Goal: Transaction & Acquisition: Obtain resource

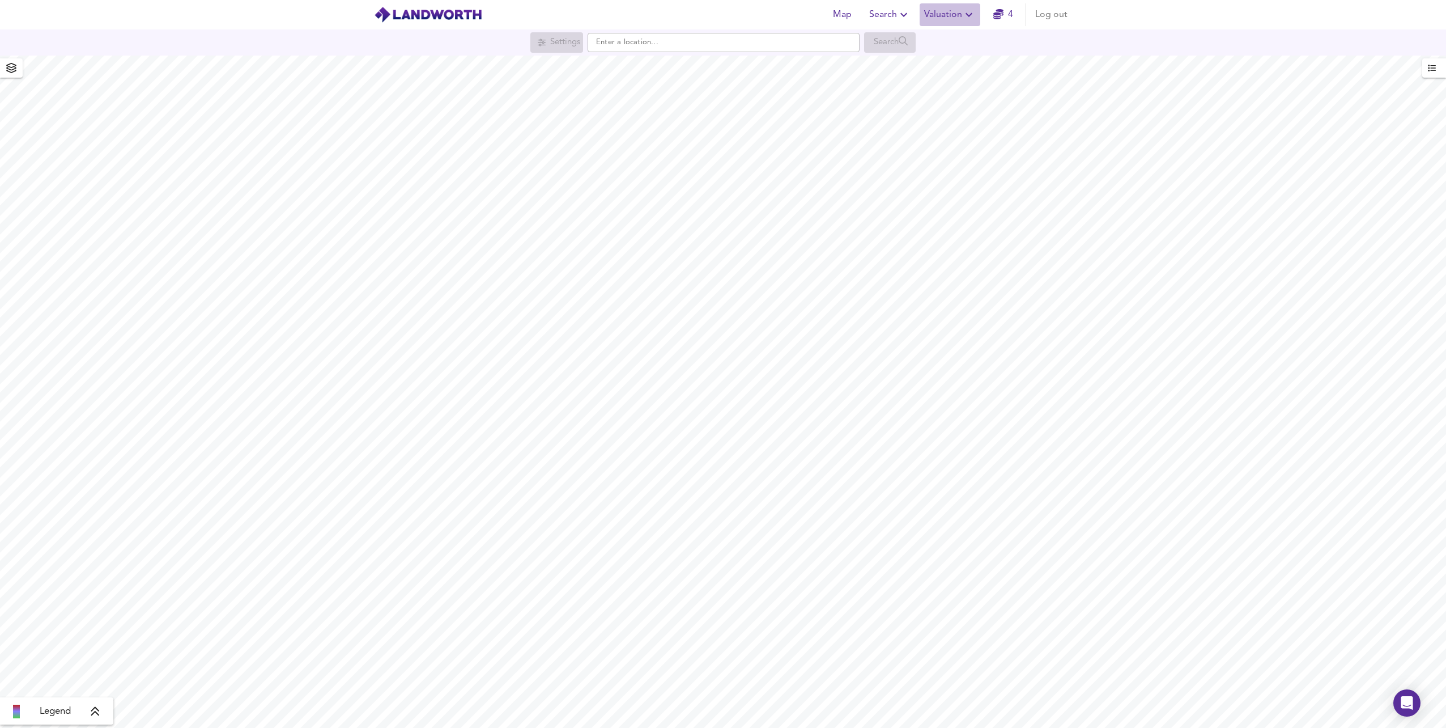
click at [956, 10] on span "Valuation" at bounding box center [950, 15] width 52 height 16
click at [939, 60] on li "Valuation Report History" at bounding box center [949, 61] width 135 height 20
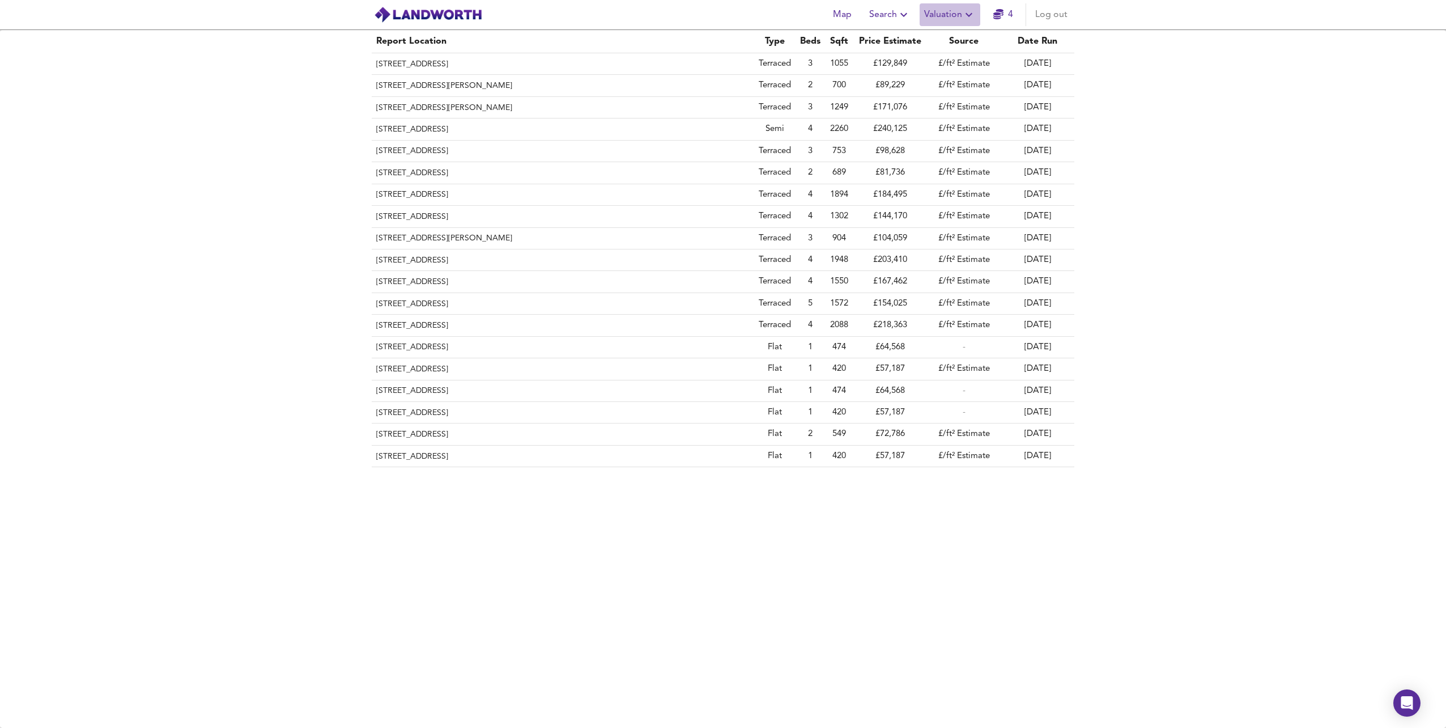
click at [939, 17] on span "Valuation" at bounding box center [950, 15] width 52 height 16
click at [931, 37] on li "New Valuation Report" at bounding box center [949, 41] width 135 height 20
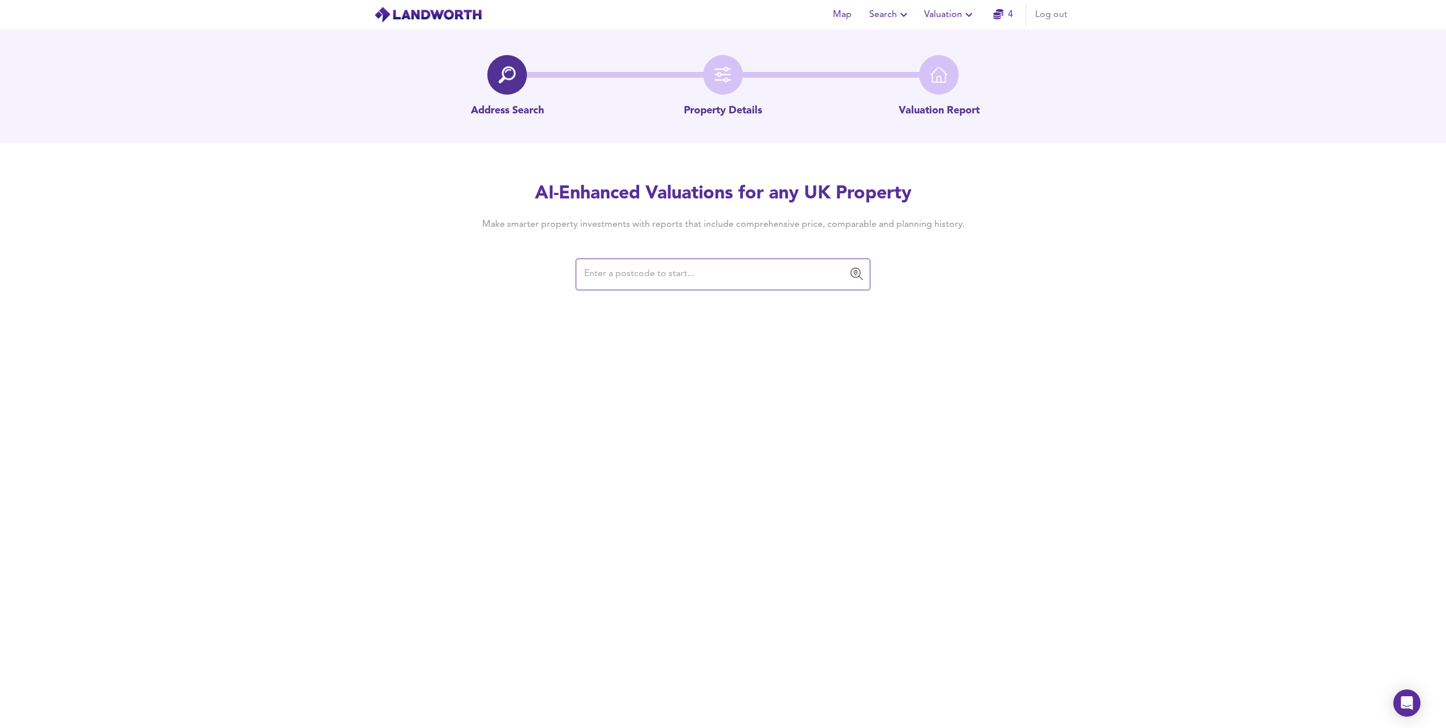
click at [660, 276] on input "text" at bounding box center [715, 275] width 268 height 22
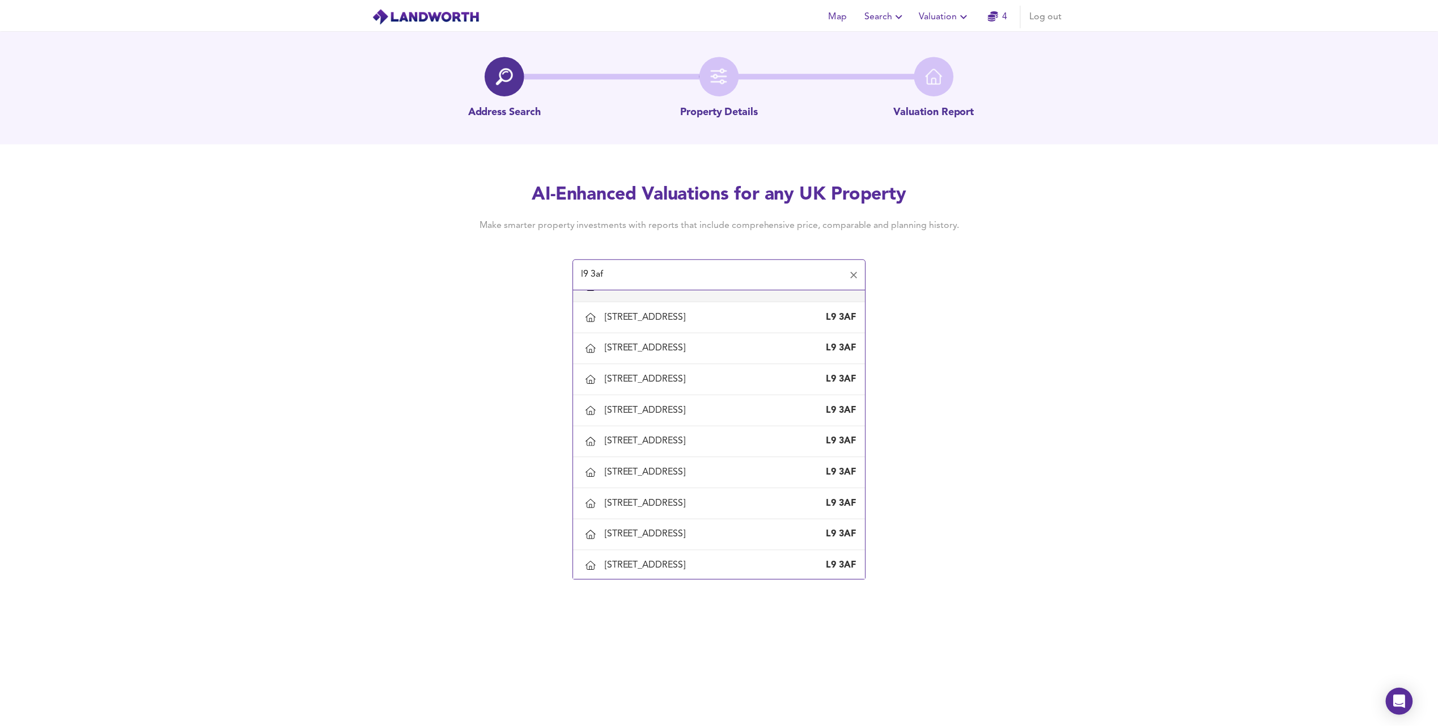
scroll to position [113, 0]
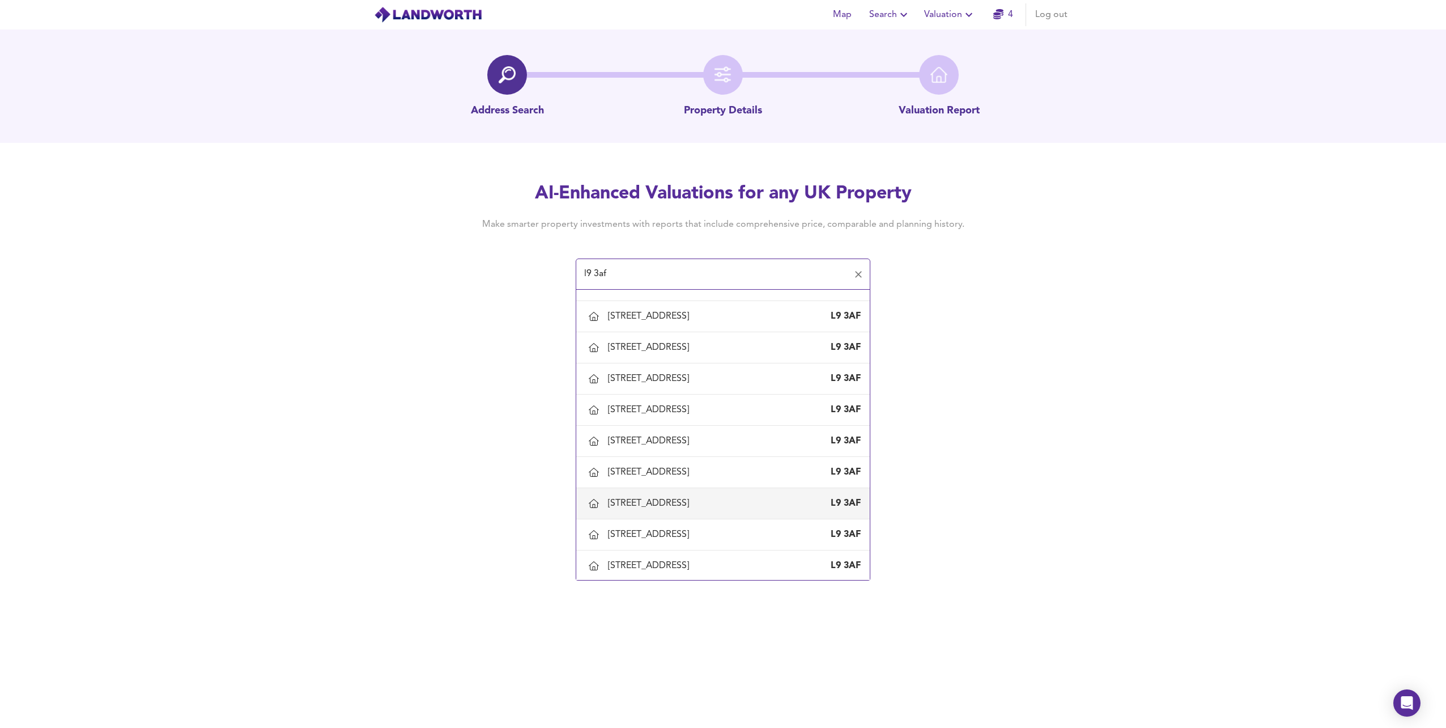
click at [673, 507] on div "[STREET_ADDRESS]" at bounding box center [651, 503] width 86 height 12
type input "[STREET_ADDRESS]"
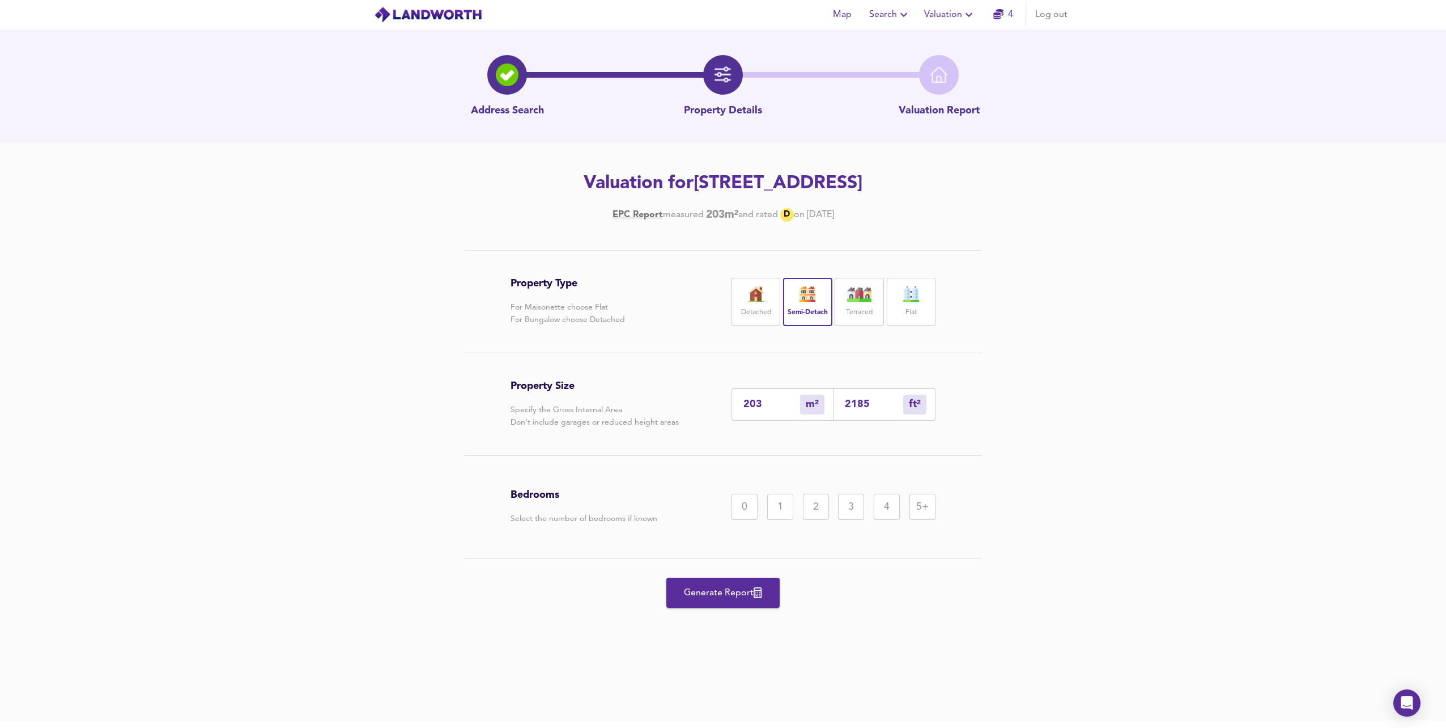
click at [924, 506] on div "5+" at bounding box center [923, 507] width 26 height 26
click at [718, 588] on span "Generate Report" at bounding box center [723, 593] width 91 height 16
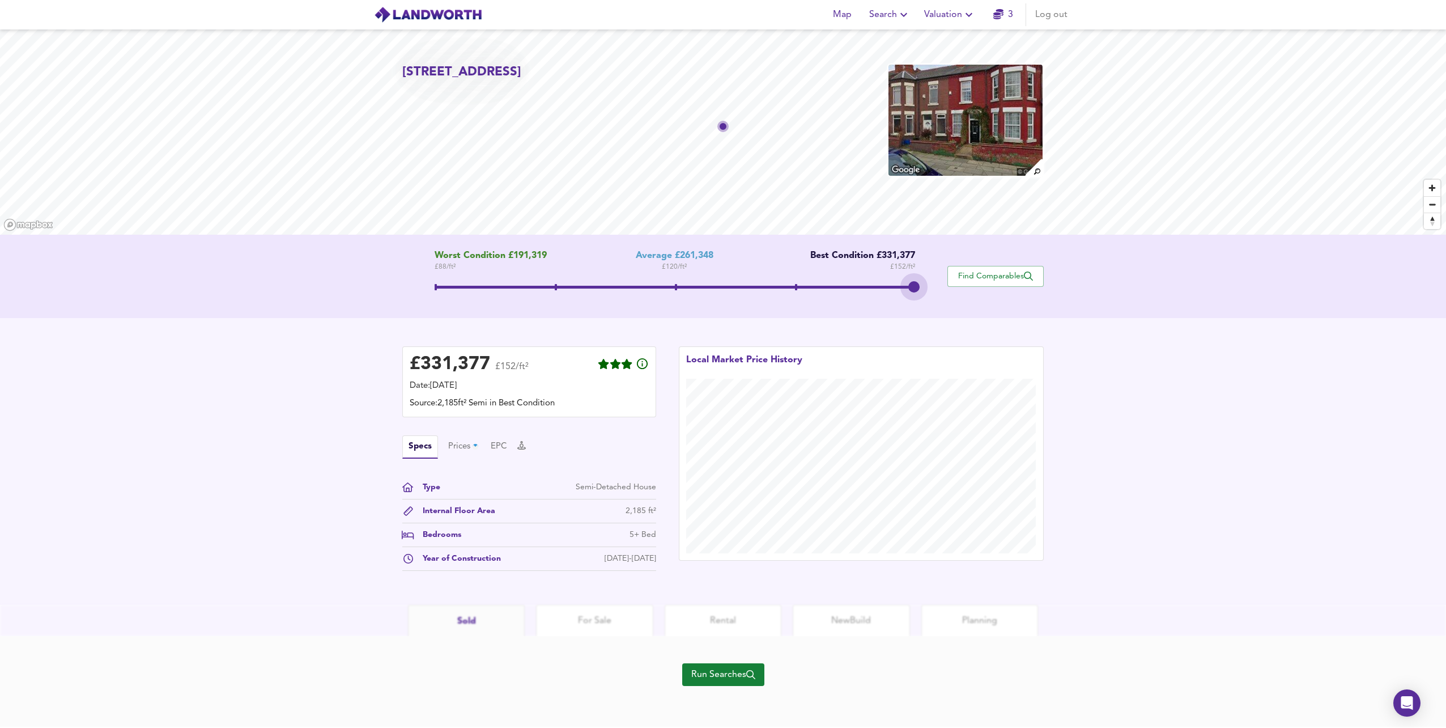
drag, startPoint x: 677, startPoint y: 286, endPoint x: 894, endPoint y: 290, distance: 216.5
click at [894, 290] on span at bounding box center [675, 288] width 481 height 20
click at [472, 446] on div "Prices 4" at bounding box center [466, 447] width 36 height 14
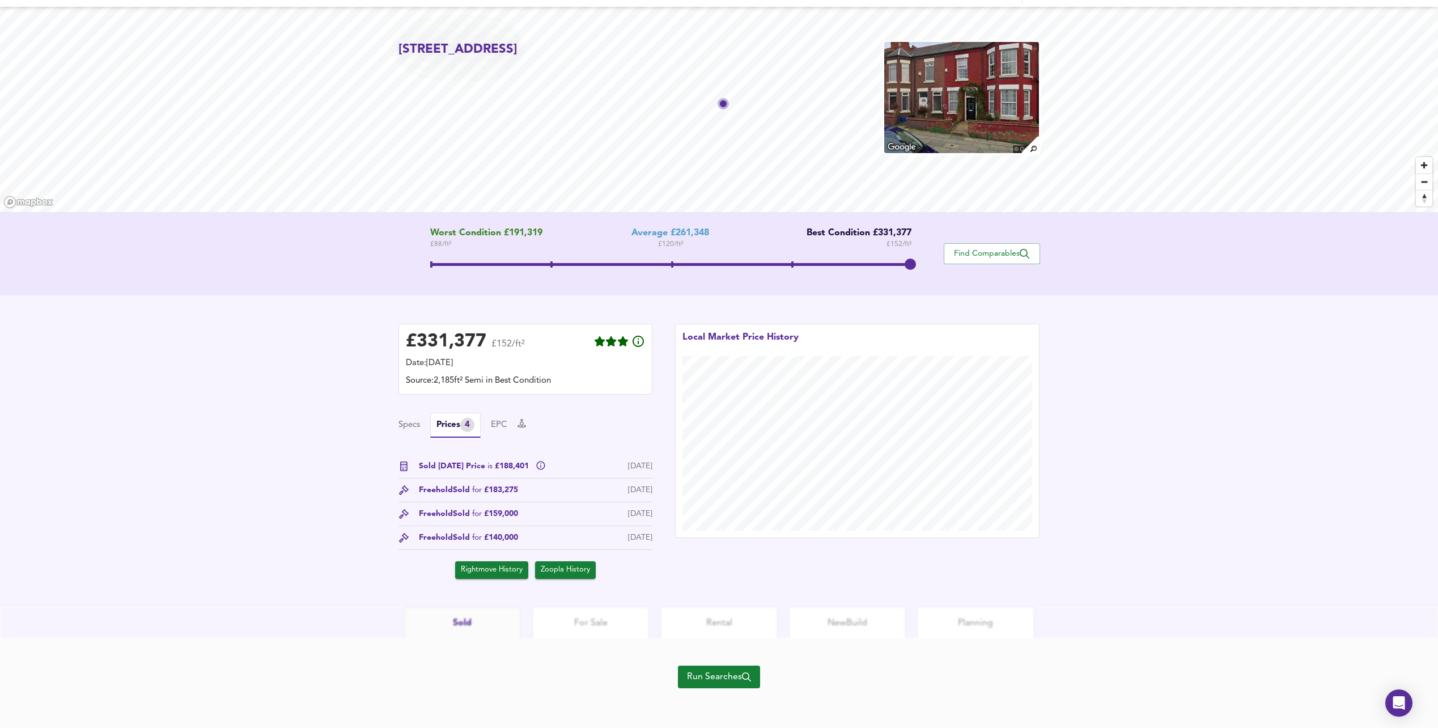
scroll to position [24, 0]
click at [414, 421] on button "Specs" at bounding box center [409, 424] width 22 height 12
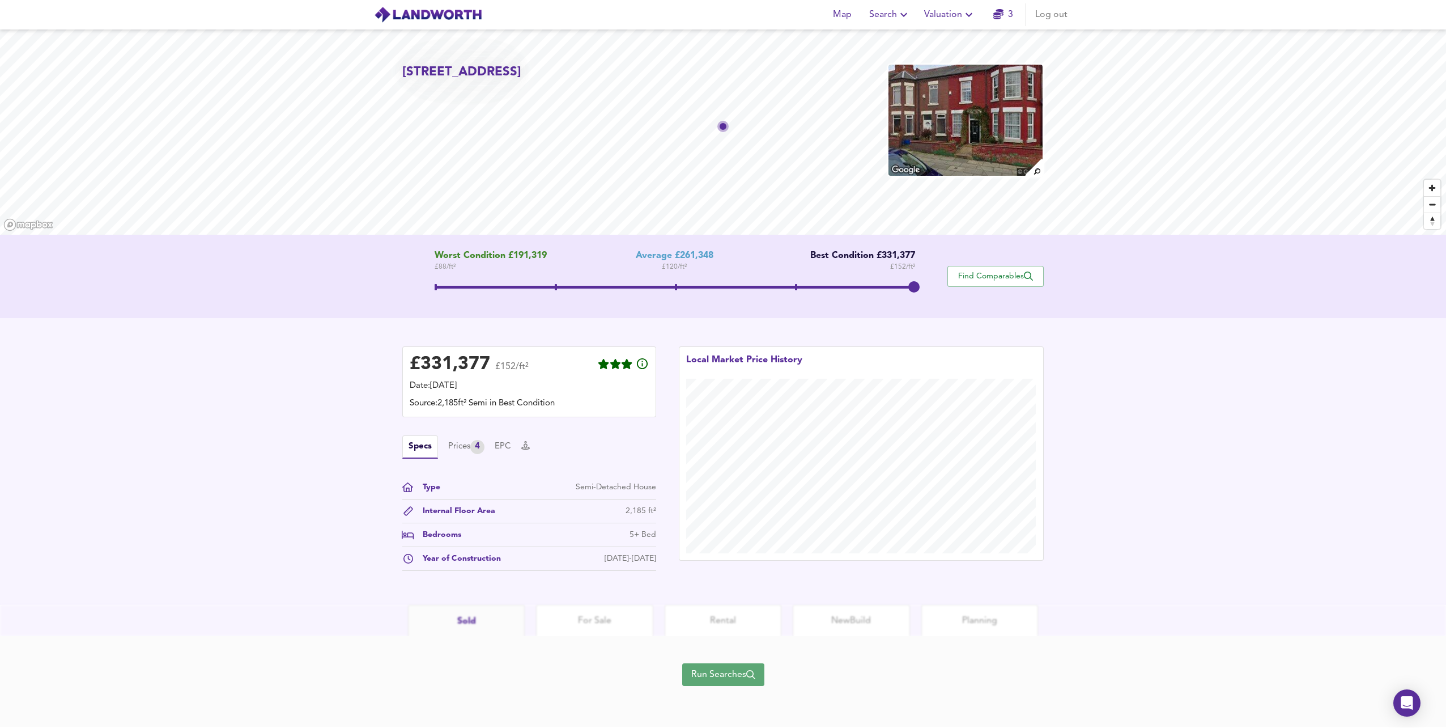
click at [730, 676] on span "Run Searches" at bounding box center [723, 675] width 64 height 16
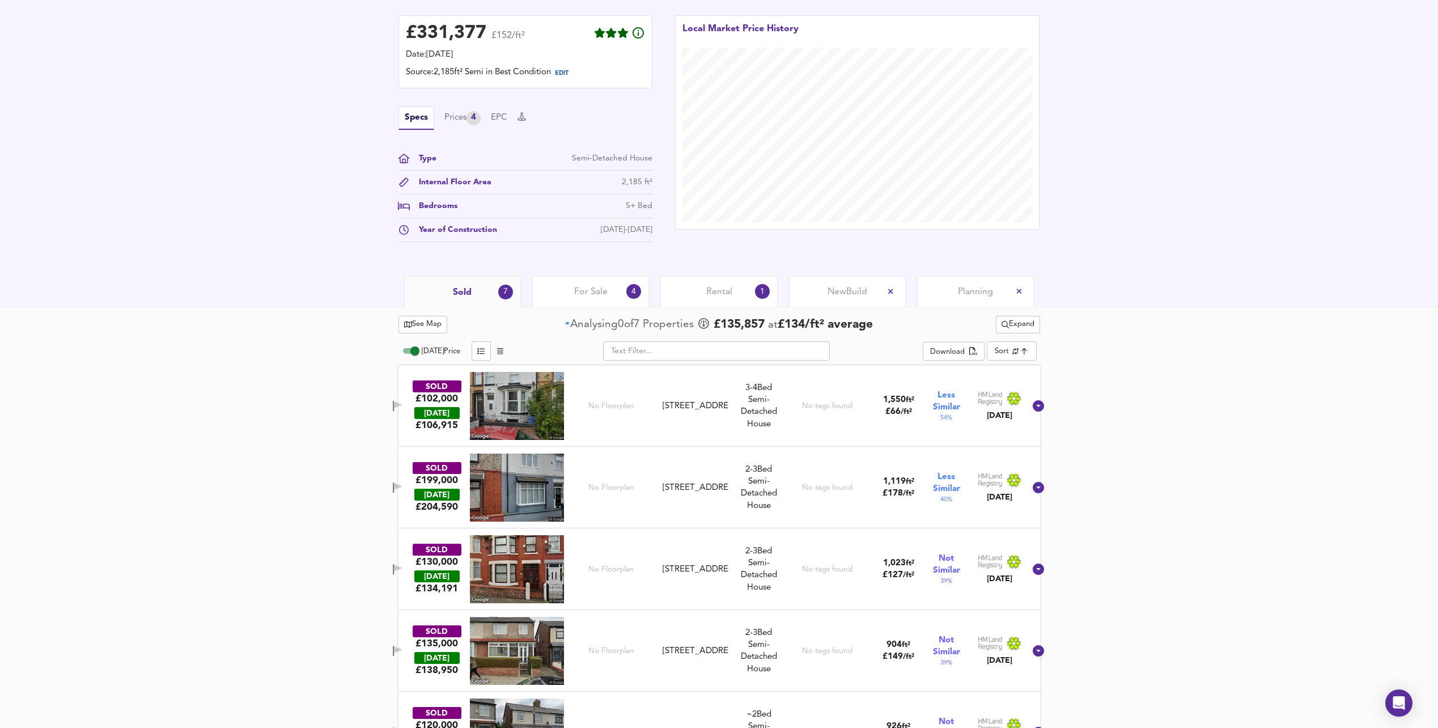
scroll to position [340, 0]
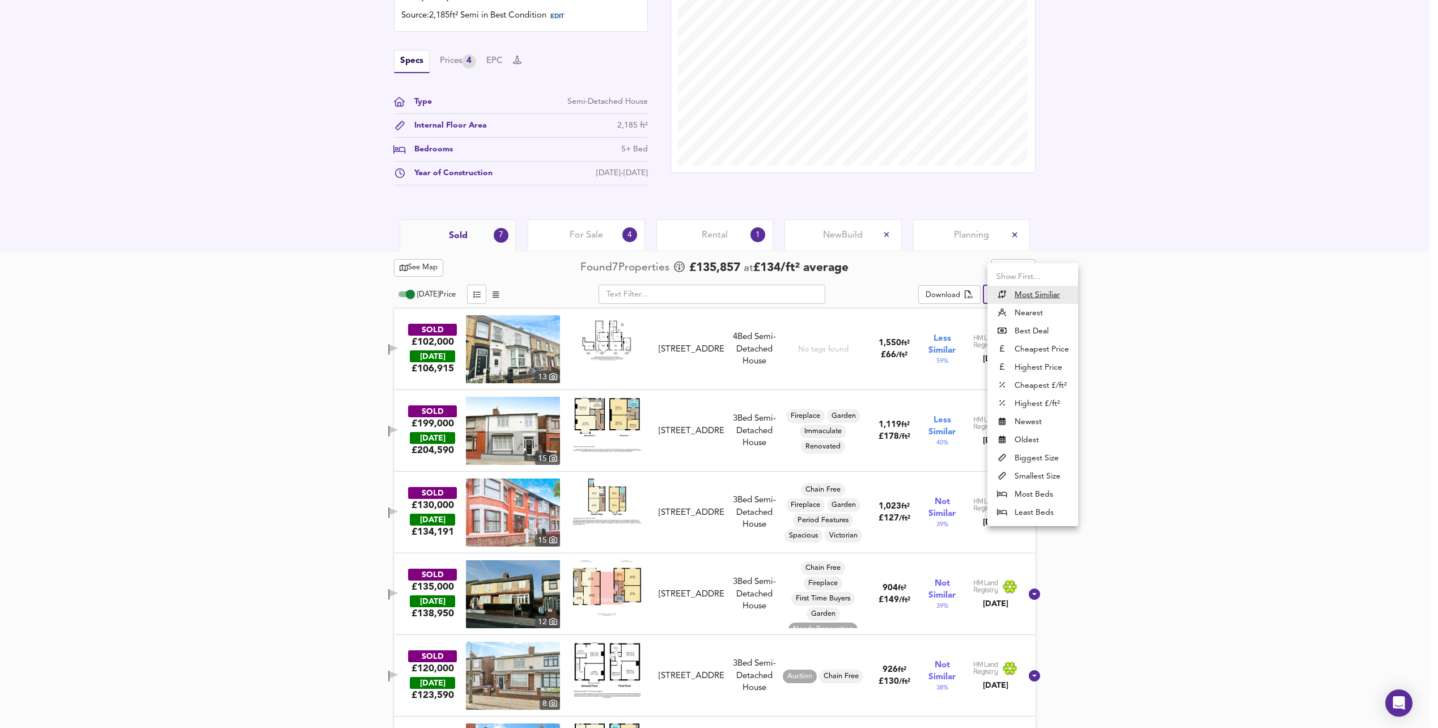
click at [1030, 289] on body "Map Search Valuation 3 Log out [STREET_ADDRESS] Download Share £ 331,377 £152/f…" at bounding box center [719, 24] width 1438 height 728
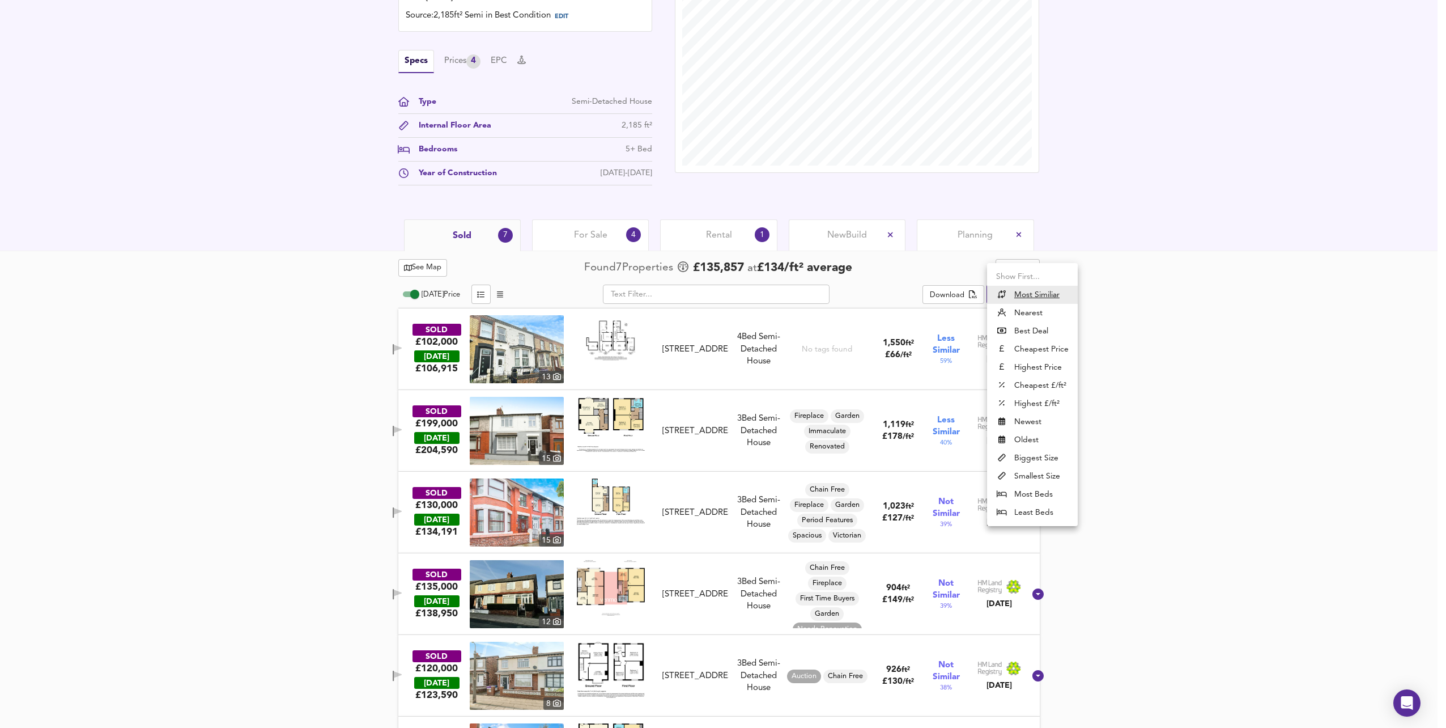
click at [1049, 454] on li "Biggest Size" at bounding box center [1032, 458] width 91 height 18
type input "biggest"
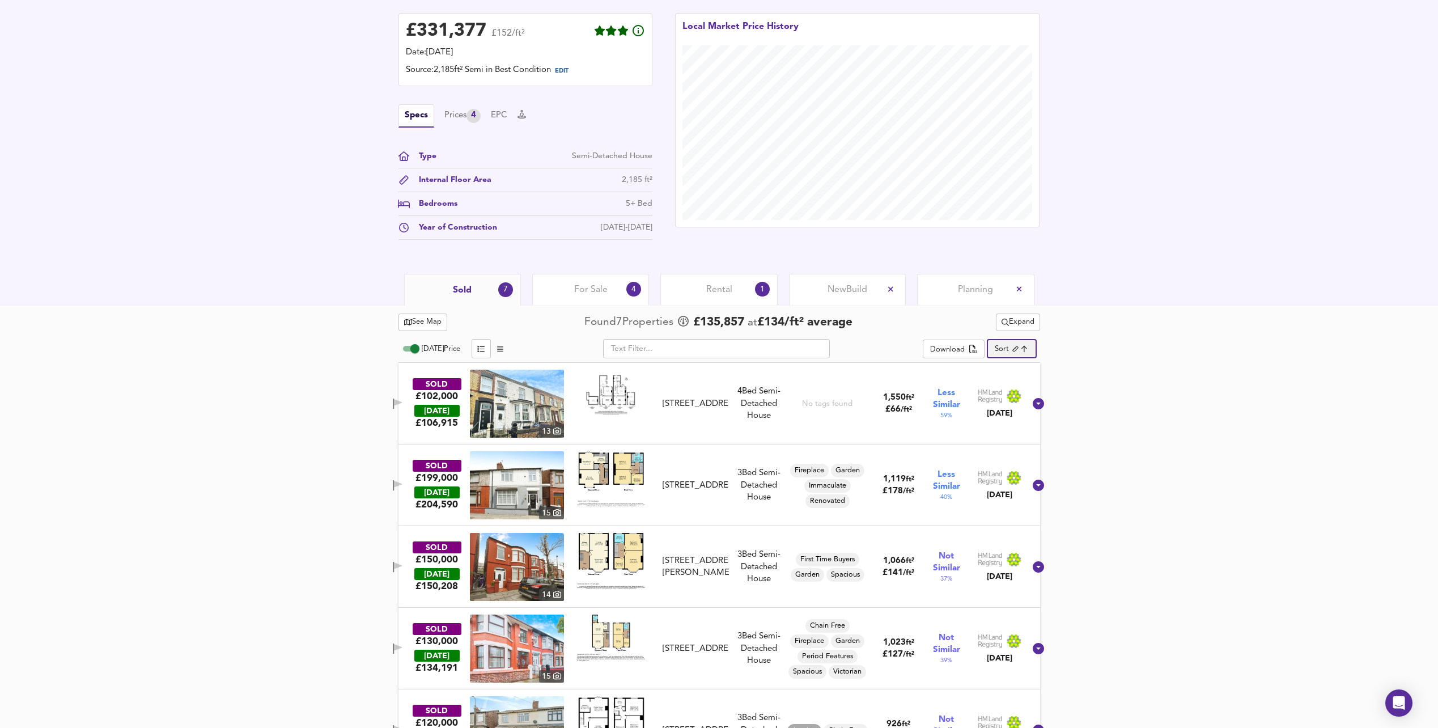
scroll to position [283, 0]
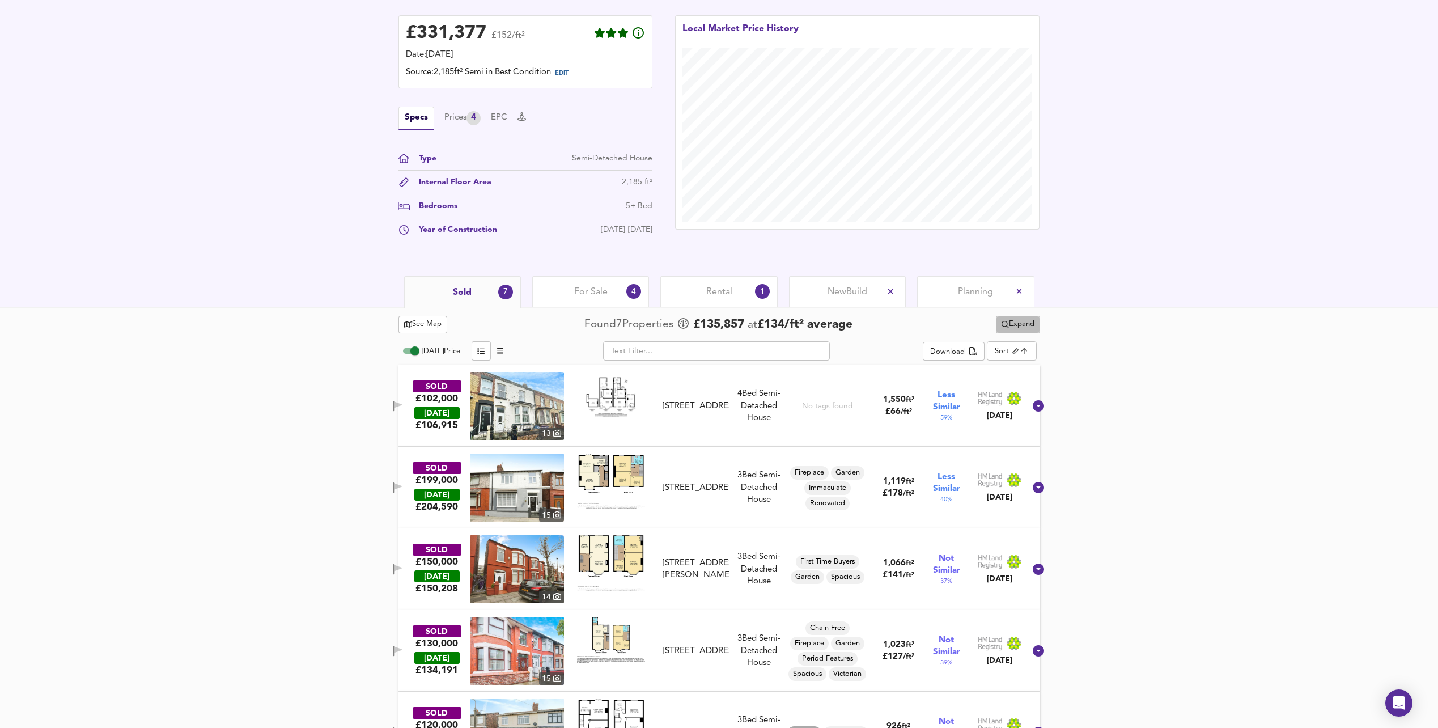
click at [1020, 324] on span "Expand" at bounding box center [1017, 324] width 33 height 13
click at [1026, 343] on li "¼ mile ½ mile" at bounding box center [1016, 347] width 140 height 18
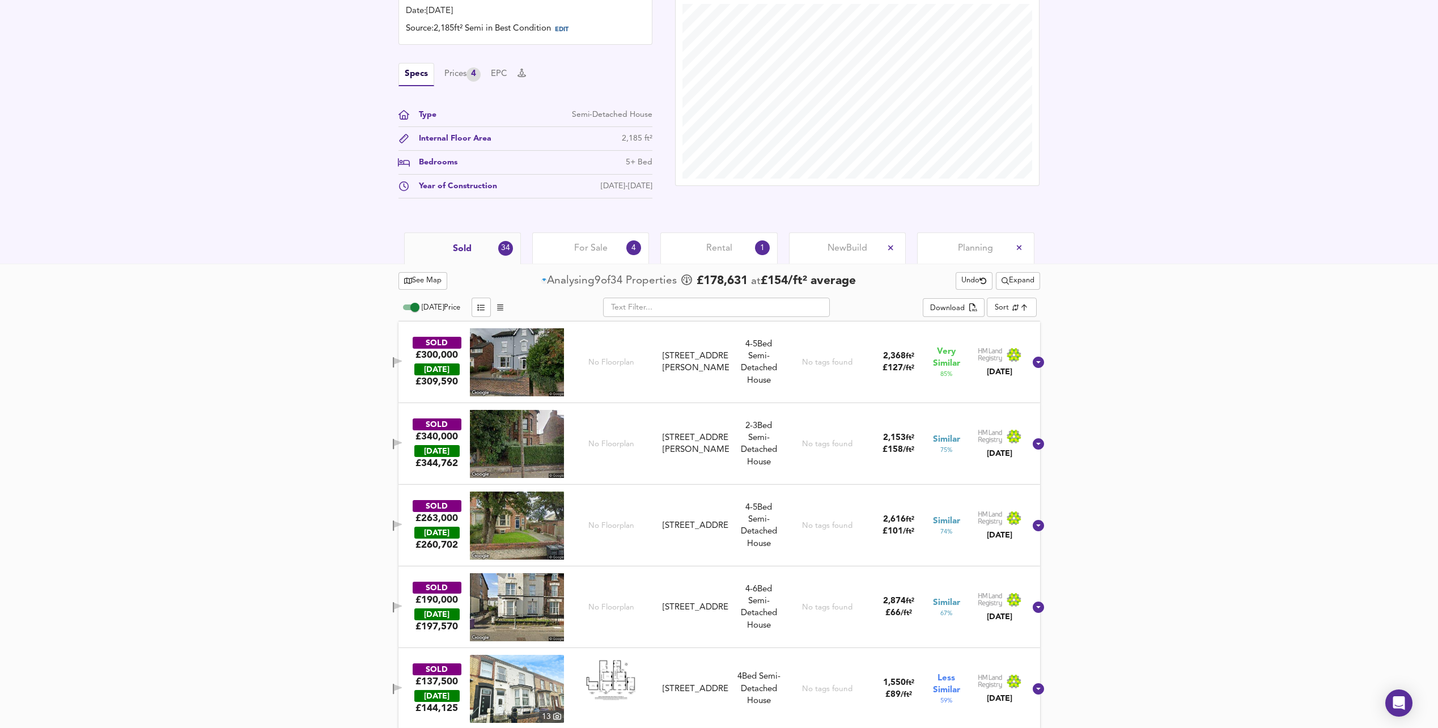
scroll to position [340, 0]
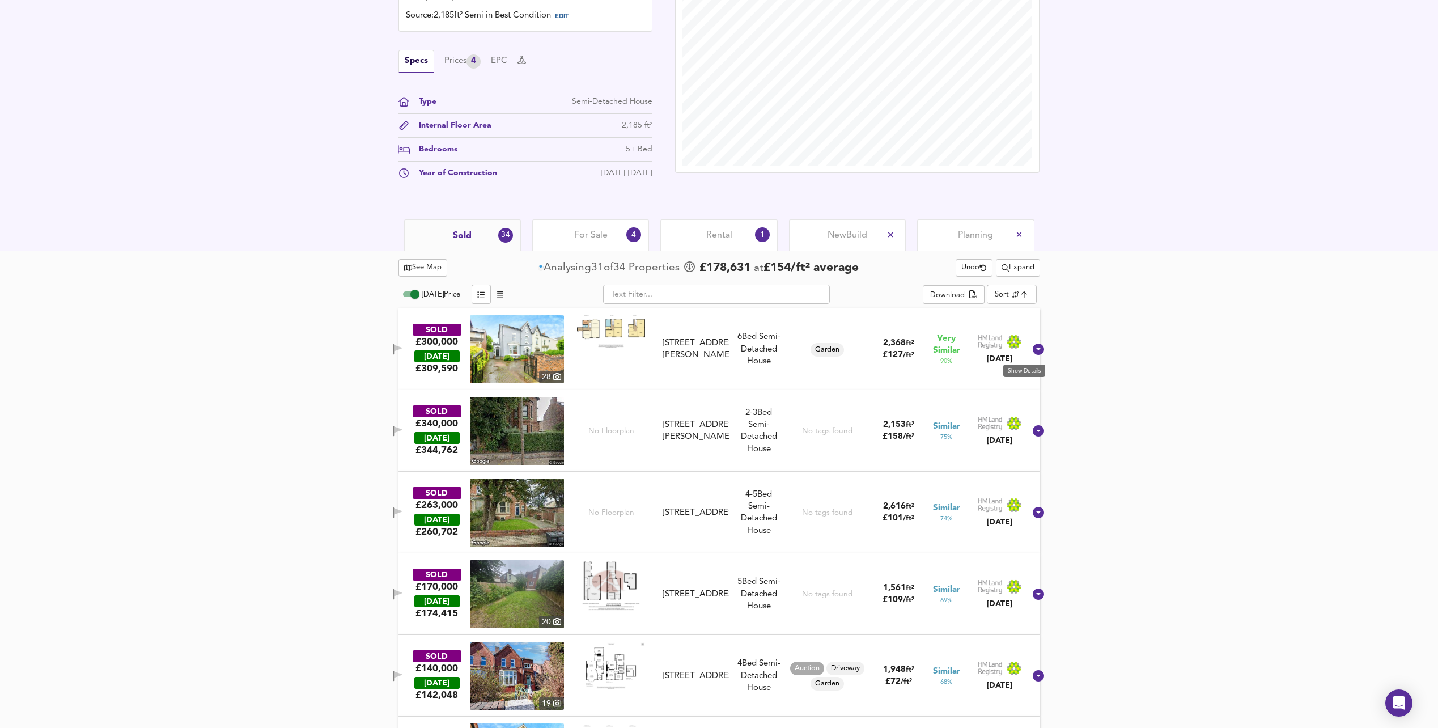
click at [1033, 353] on icon at bounding box center [1038, 348] width 11 height 11
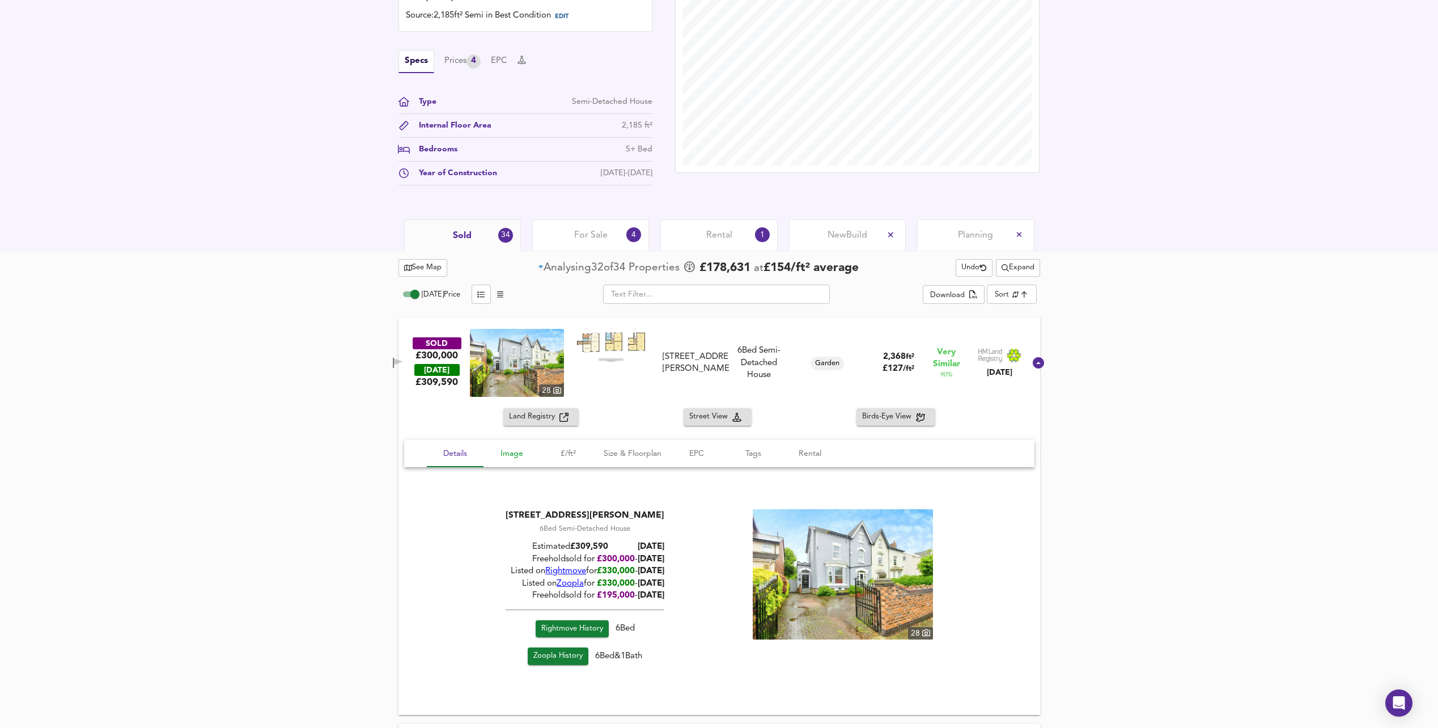
click at [508, 457] on span "Image" at bounding box center [511, 454] width 43 height 14
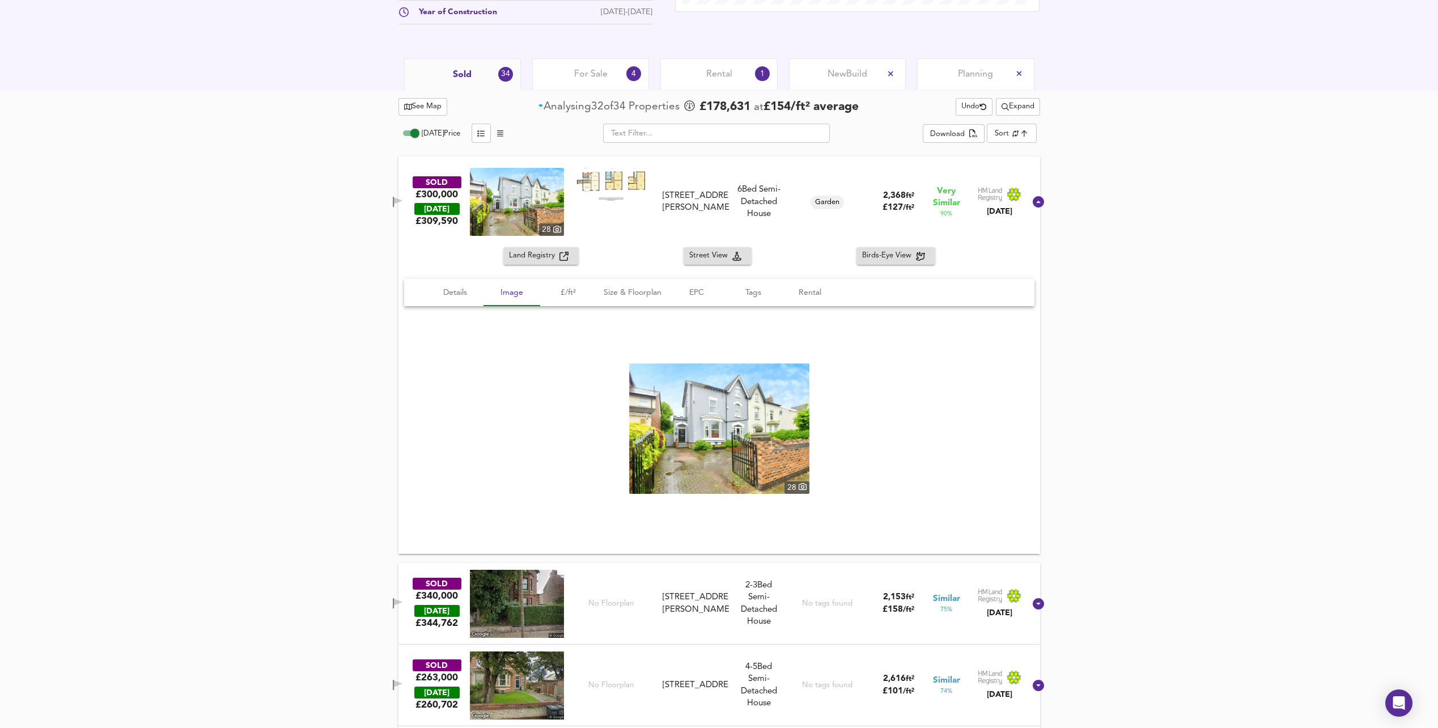
scroll to position [510, 0]
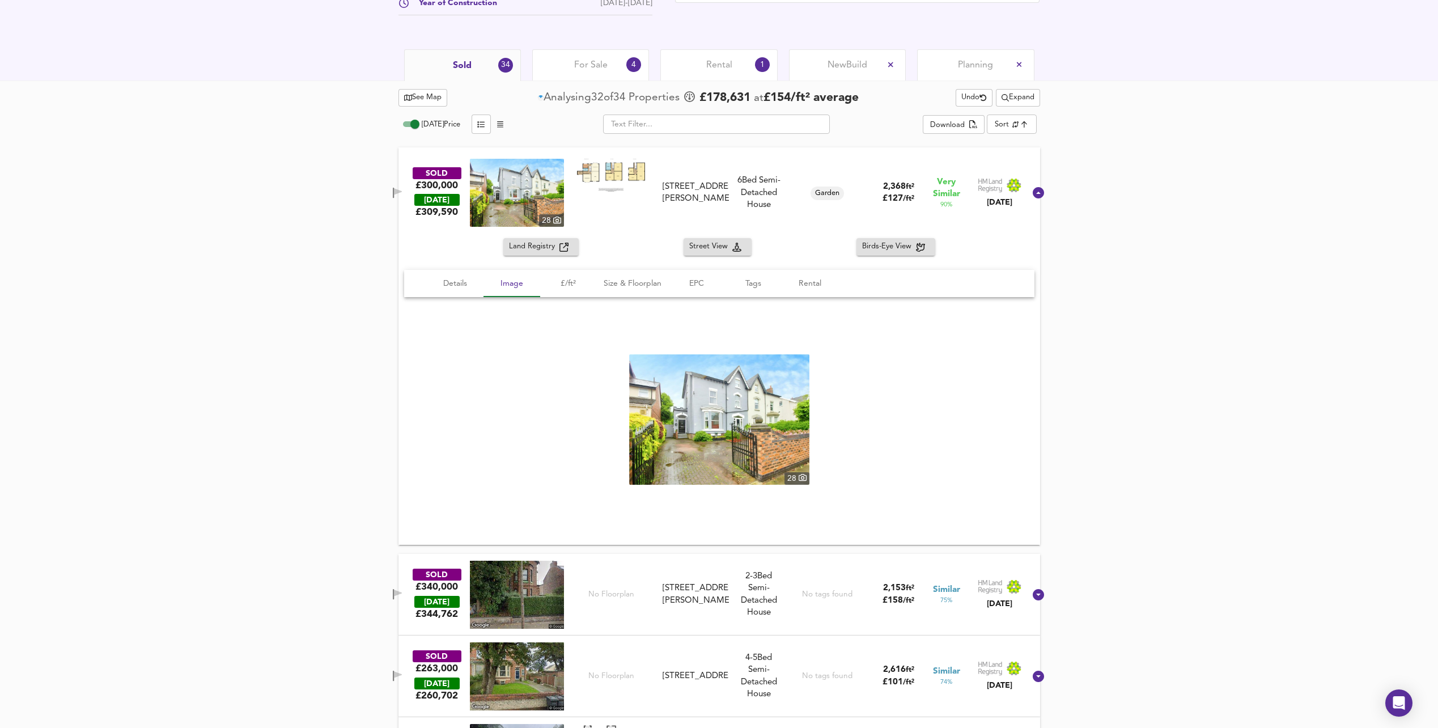
click at [761, 435] on img at bounding box center [719, 419] width 180 height 130
click at [1033, 197] on icon at bounding box center [1038, 192] width 11 height 11
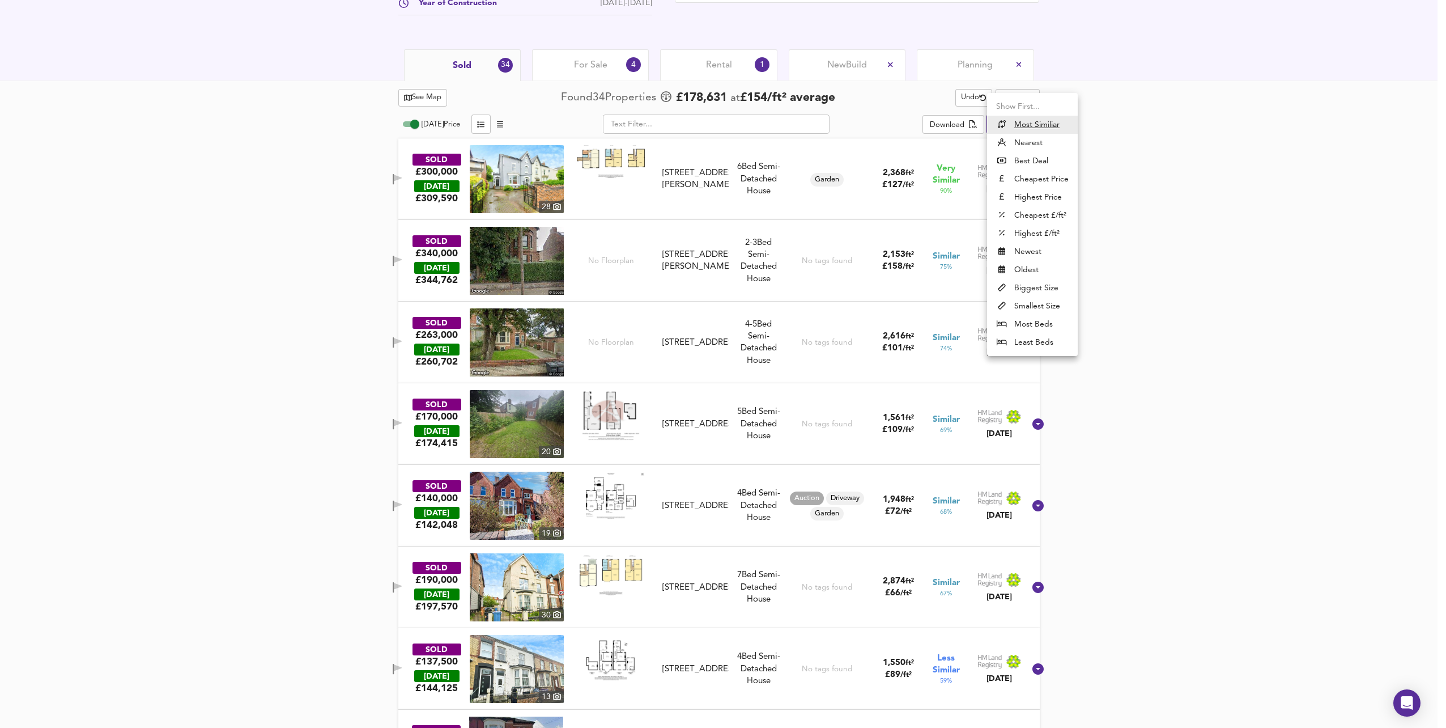
click at [1040, 286] on li "Biggest Size" at bounding box center [1032, 288] width 91 height 18
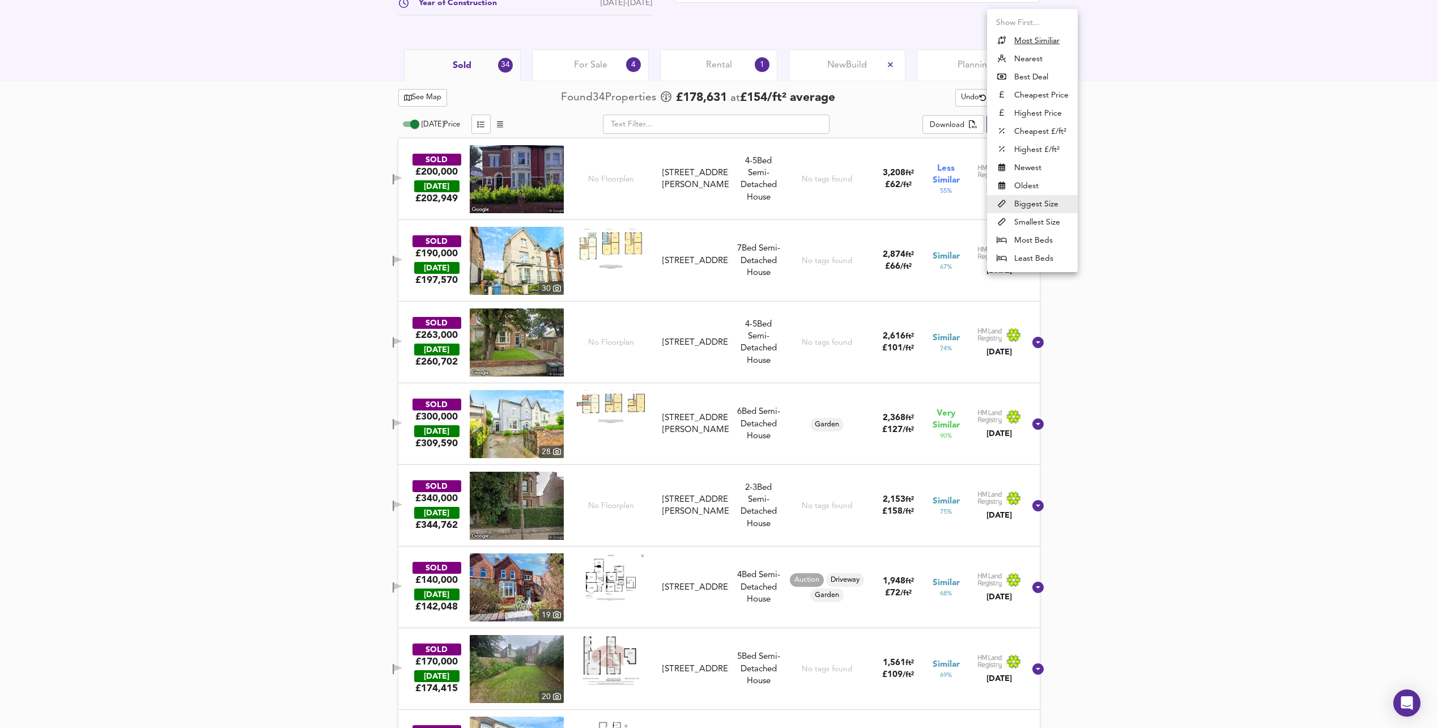
click at [1037, 41] on u "Most Similiar" at bounding box center [1037, 40] width 45 height 11
type input "similarityscore"
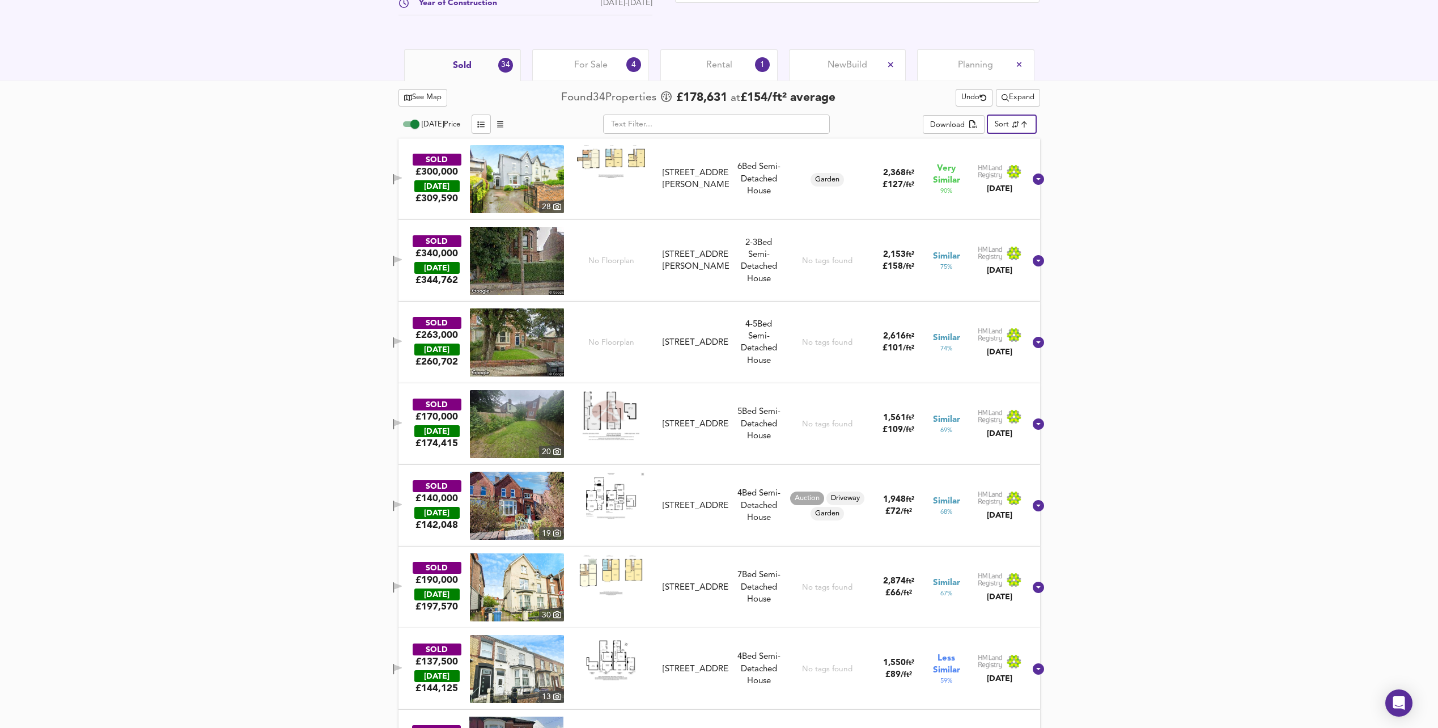
click at [404, 180] on span "button" at bounding box center [397, 179] width 17 height 11
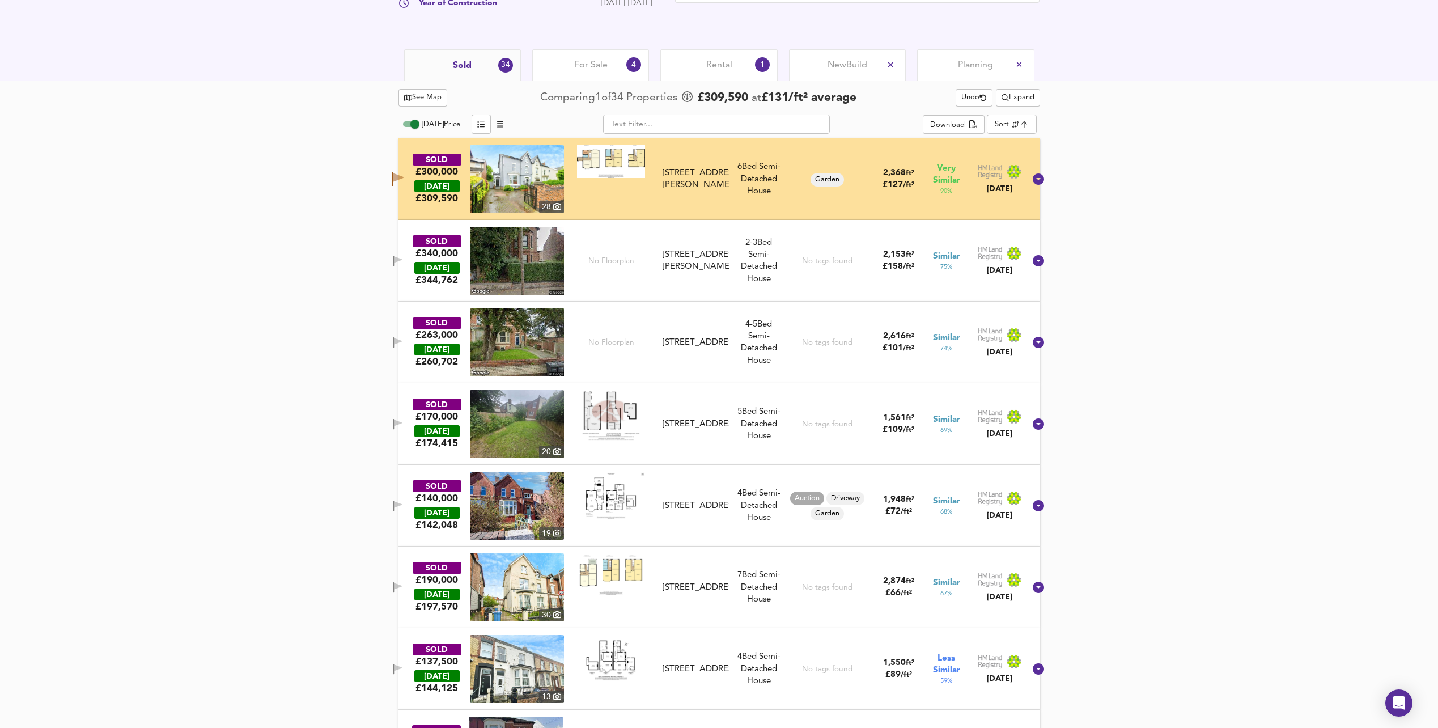
click at [402, 258] on icon "button" at bounding box center [398, 261] width 10 height 11
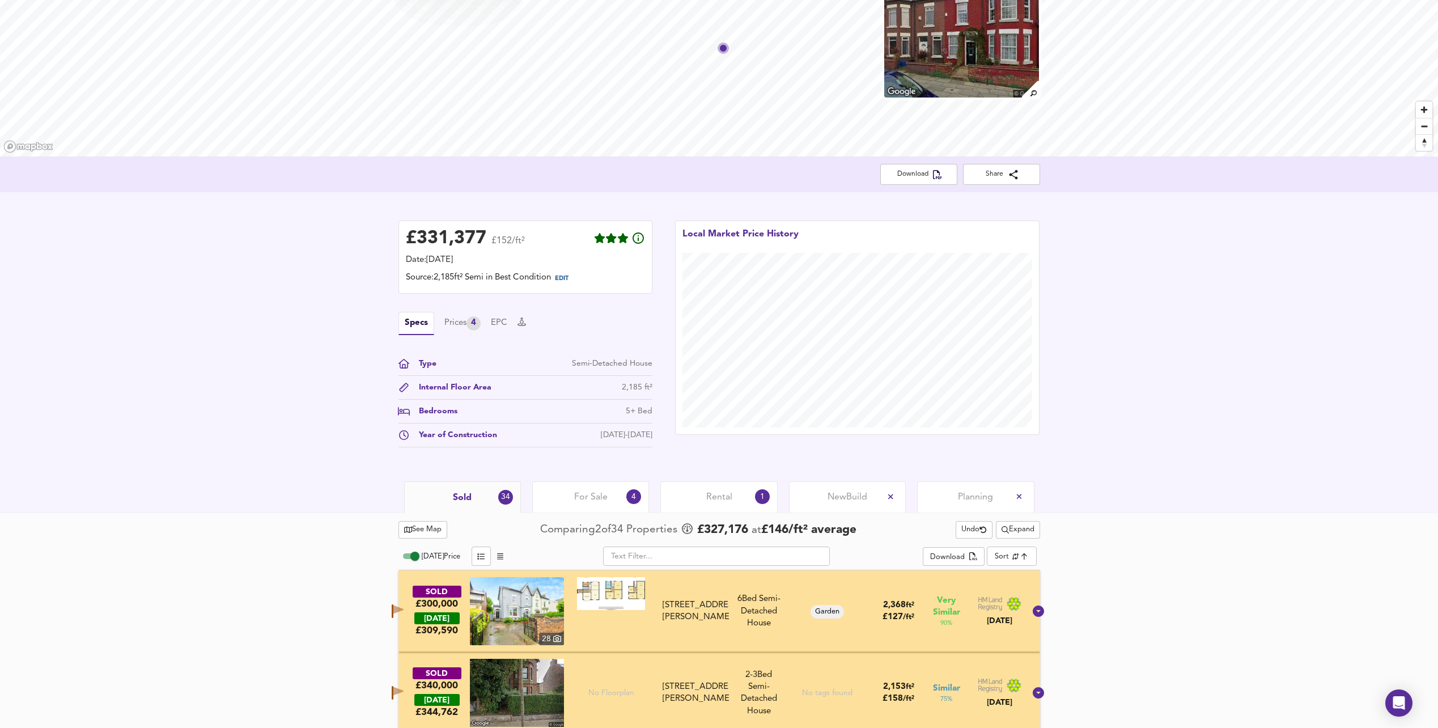
scroll to position [57, 0]
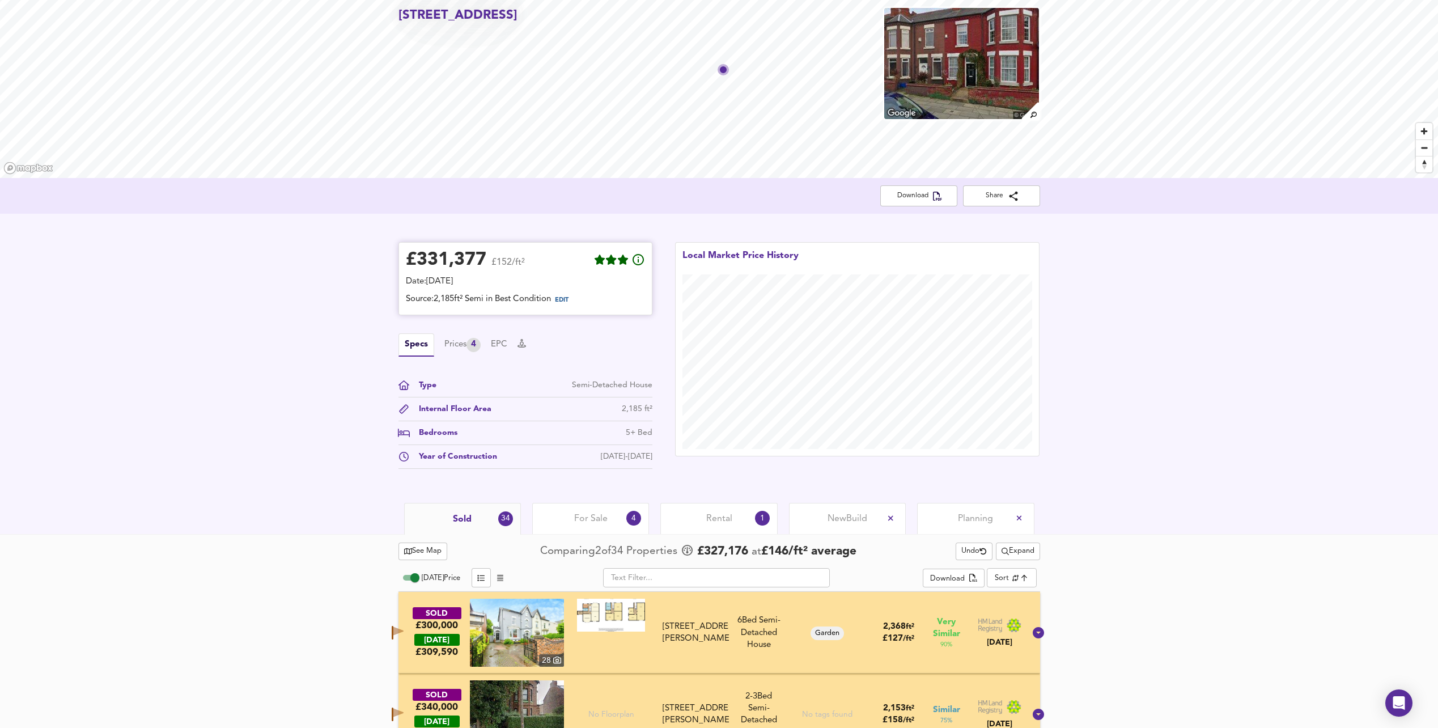
click at [565, 301] on span "EDIT" at bounding box center [562, 300] width 14 height 6
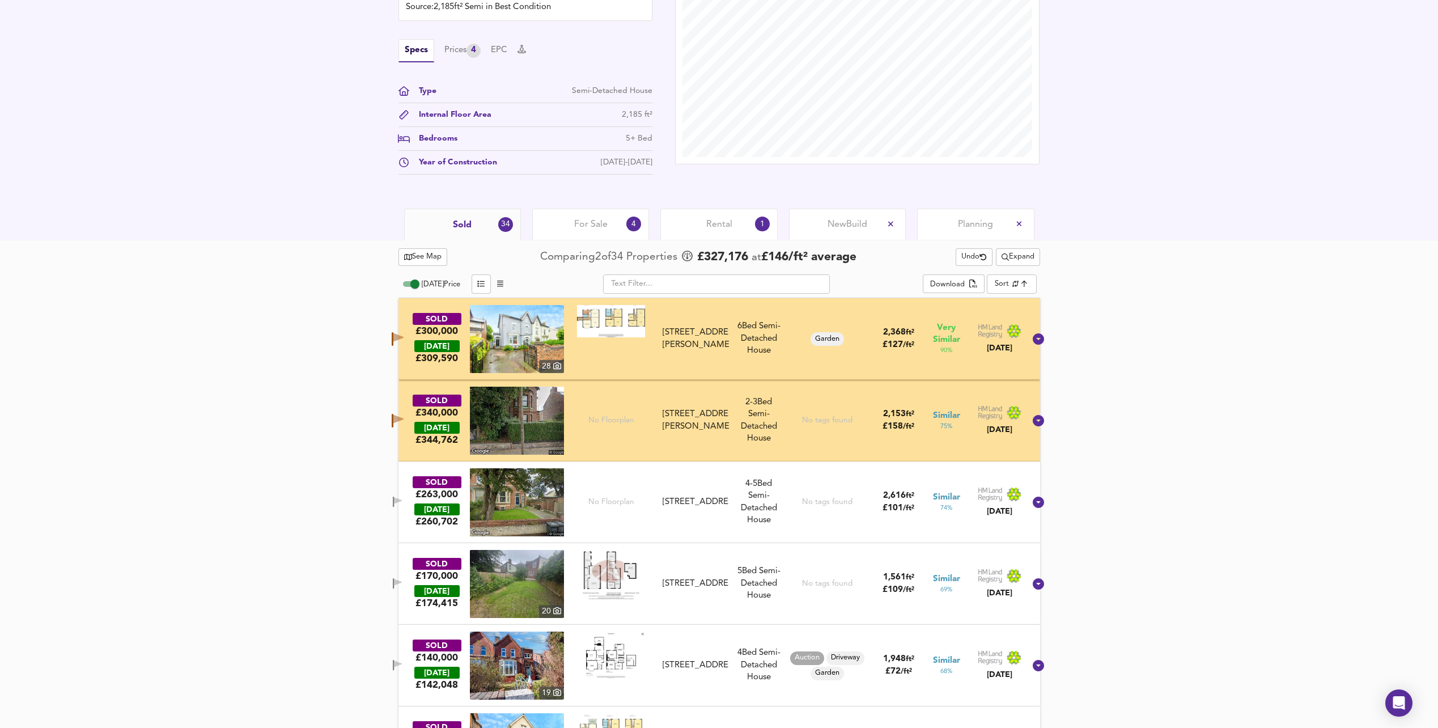
scroll to position [397, 0]
click at [520, 519] on img at bounding box center [517, 502] width 94 height 68
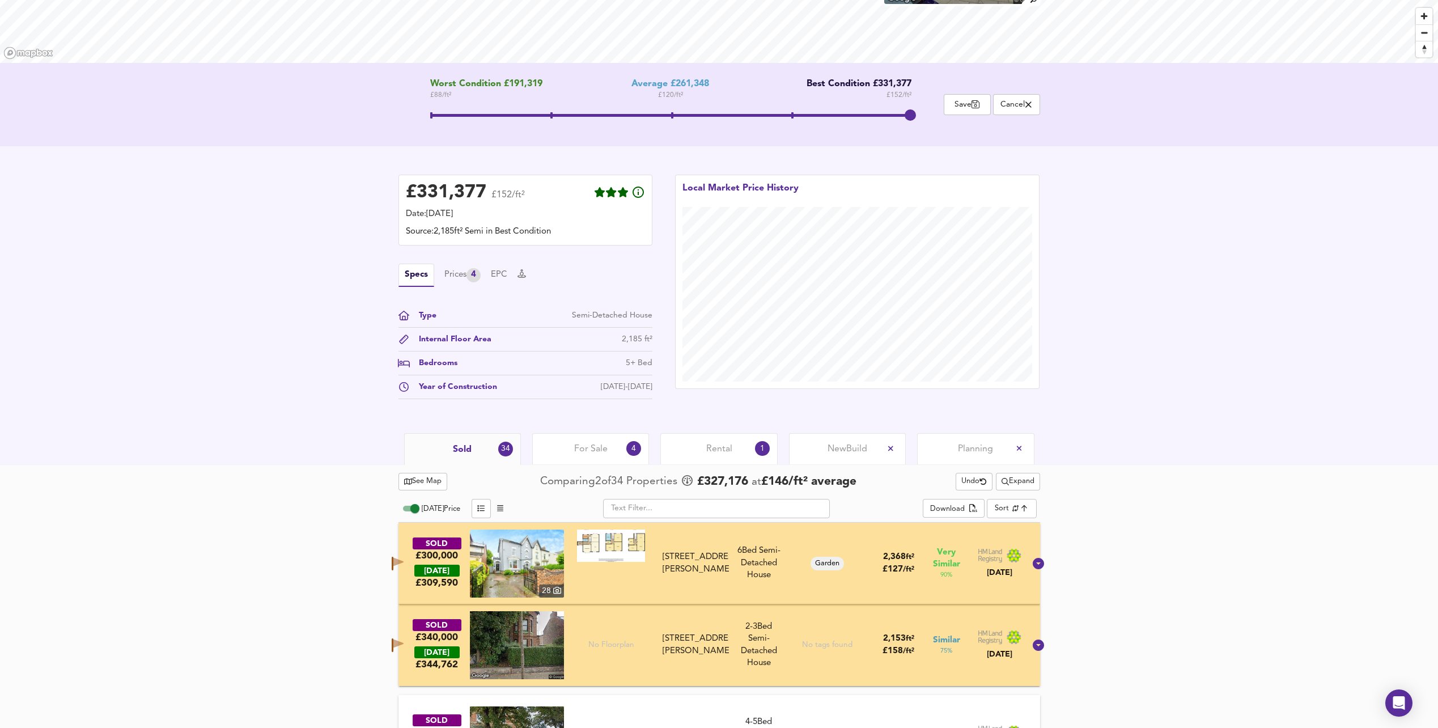
scroll to position [170, 0]
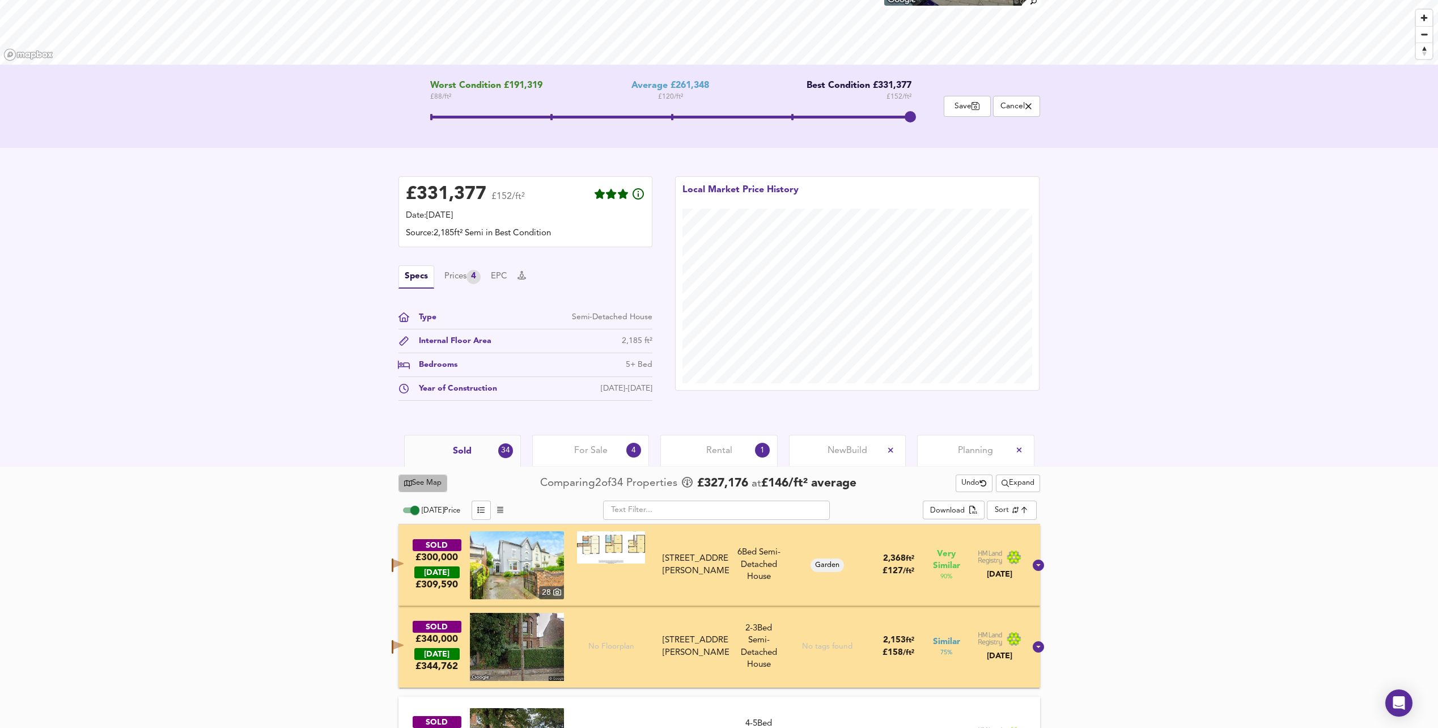
click at [434, 487] on span "See Map" at bounding box center [423, 483] width 38 height 13
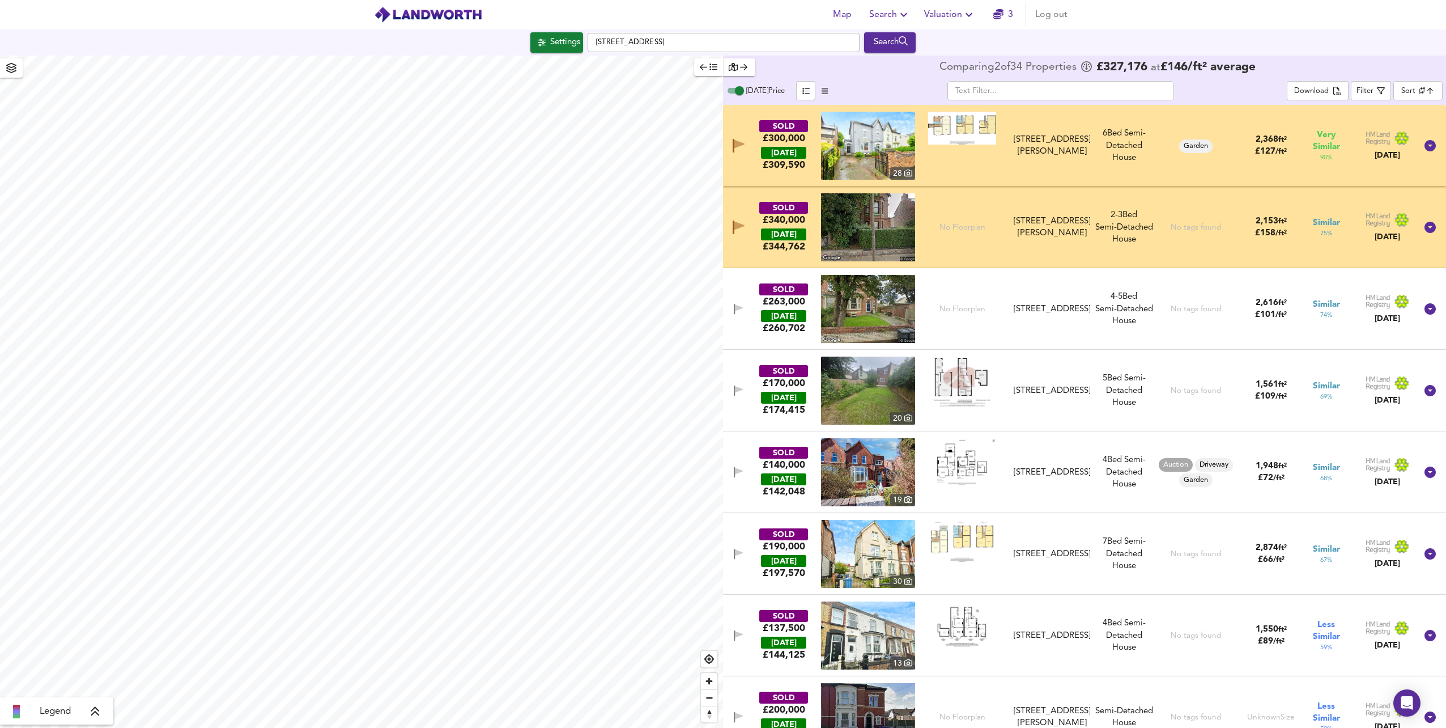
checkbox input "false"
checkbox input "true"
click at [425, 292] on input "checkbox" at bounding box center [422, 291] width 17 height 6
click at [425, 292] on input "checkbox" at bounding box center [426, 291] width 17 height 6
checkbox input "false"
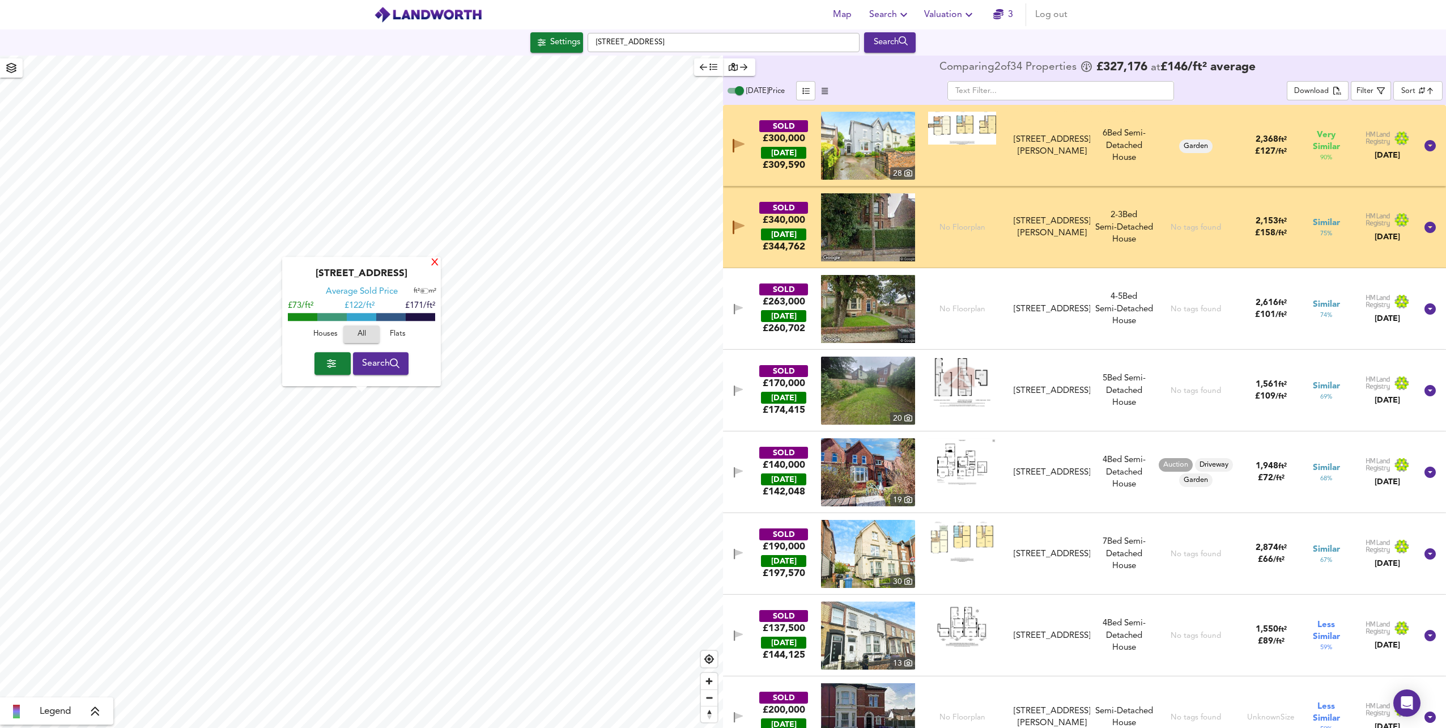
click at [435, 264] on div "X" at bounding box center [435, 263] width 10 height 11
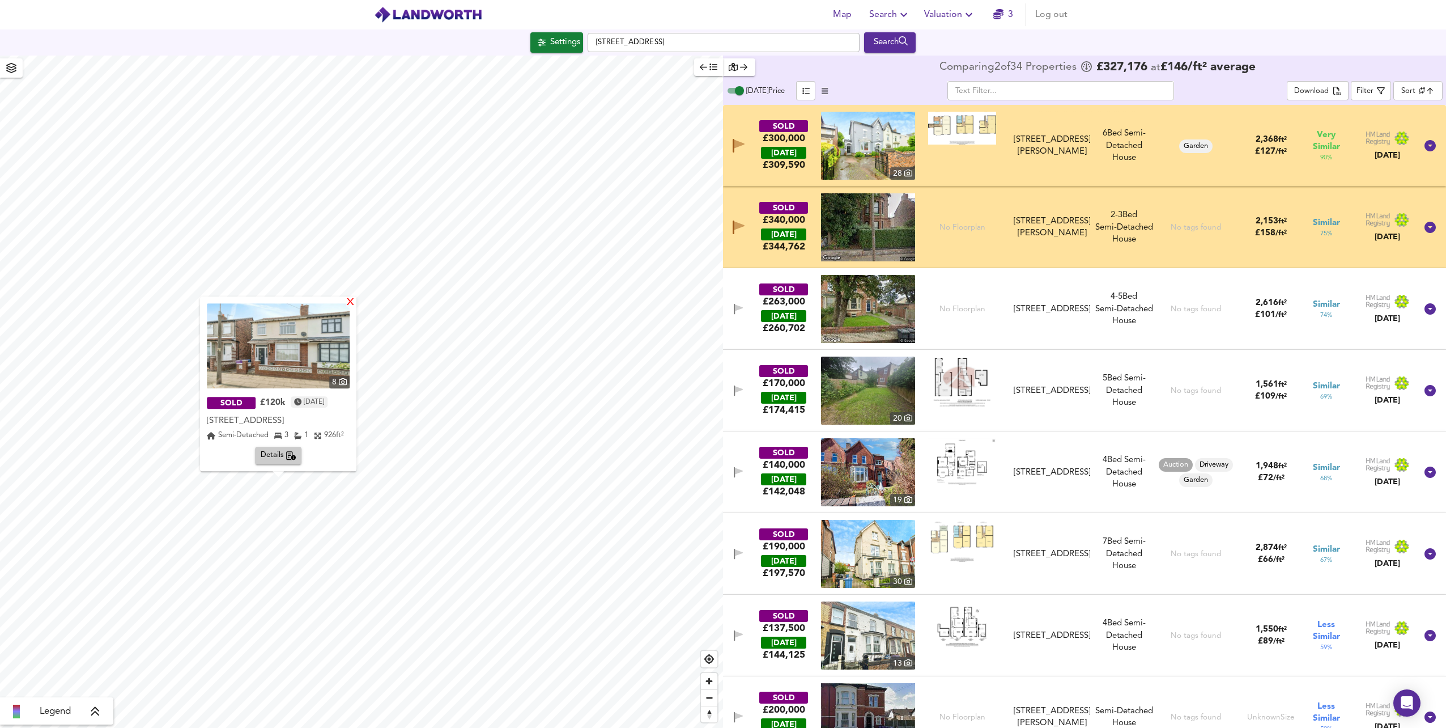
click at [347, 302] on div "X" at bounding box center [351, 303] width 10 height 11
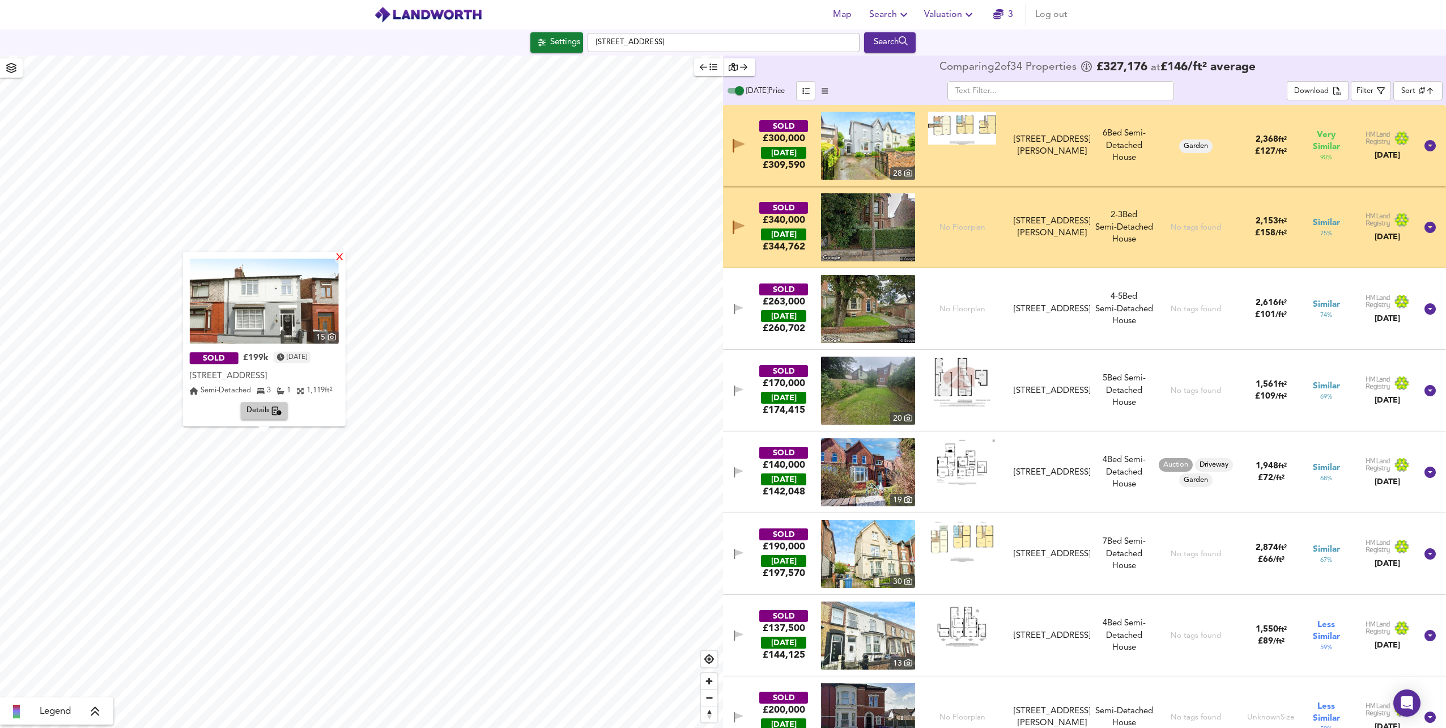
click at [341, 260] on div "X" at bounding box center [339, 258] width 10 height 11
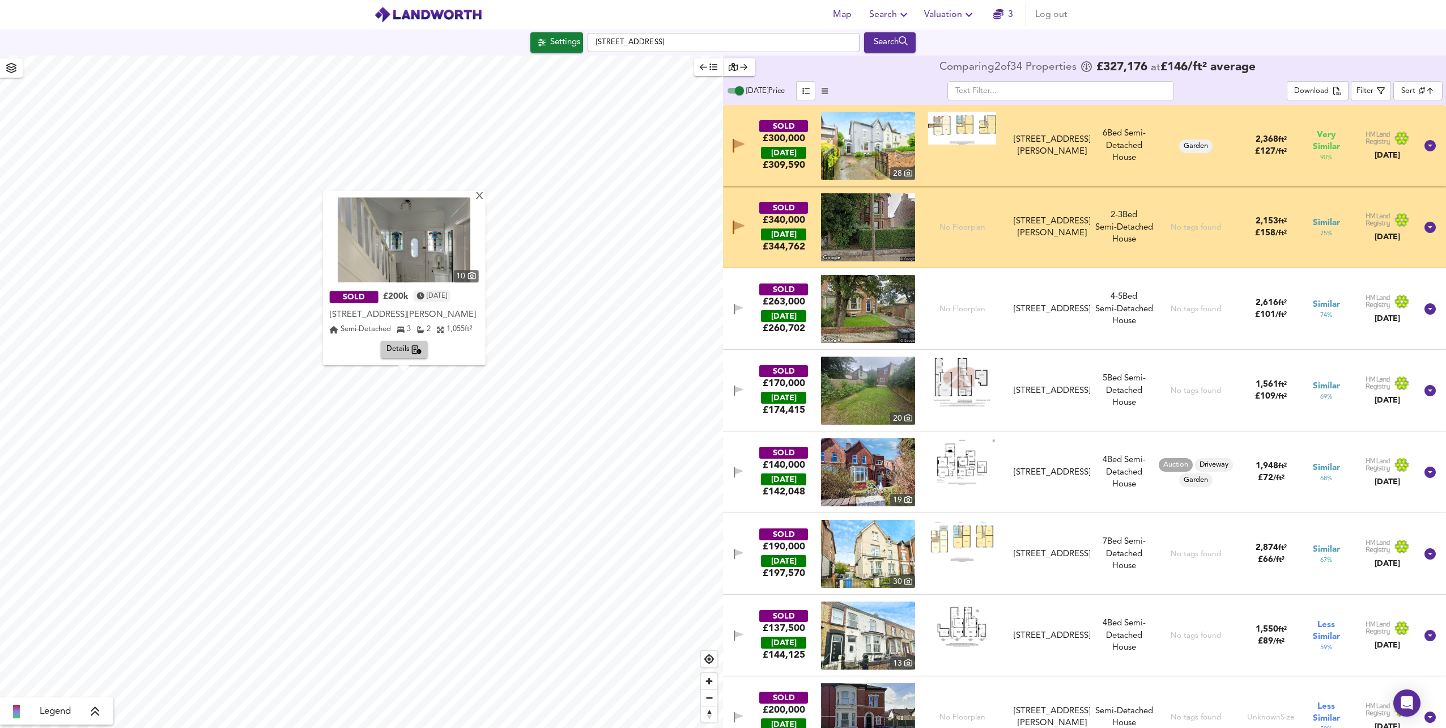
click at [741, 306] on icon "button" at bounding box center [739, 309] width 10 height 11
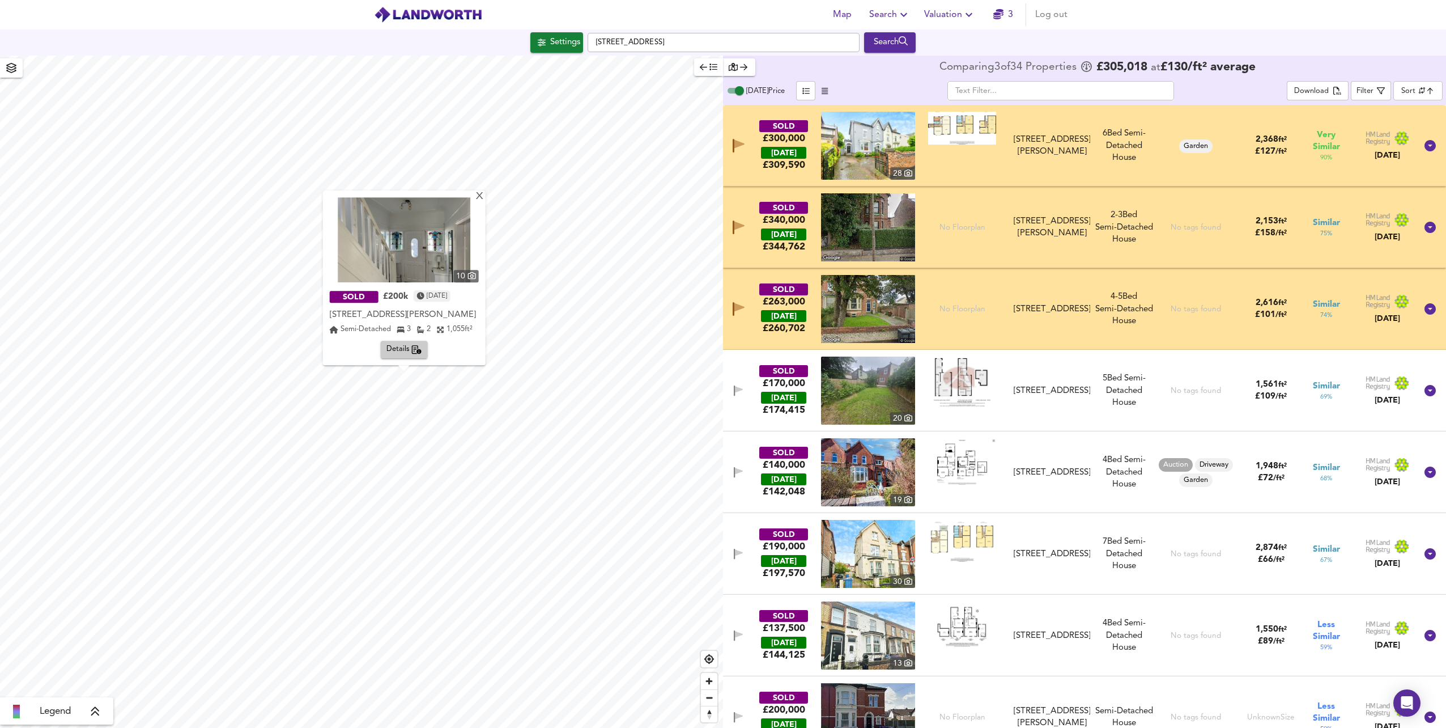
click at [1405, 87] on body "Map Search Valuation 3 Log out Settings [GEOGRAPHIC_DATA] Search X 10 SOLD £200…" at bounding box center [723, 364] width 1446 height 728
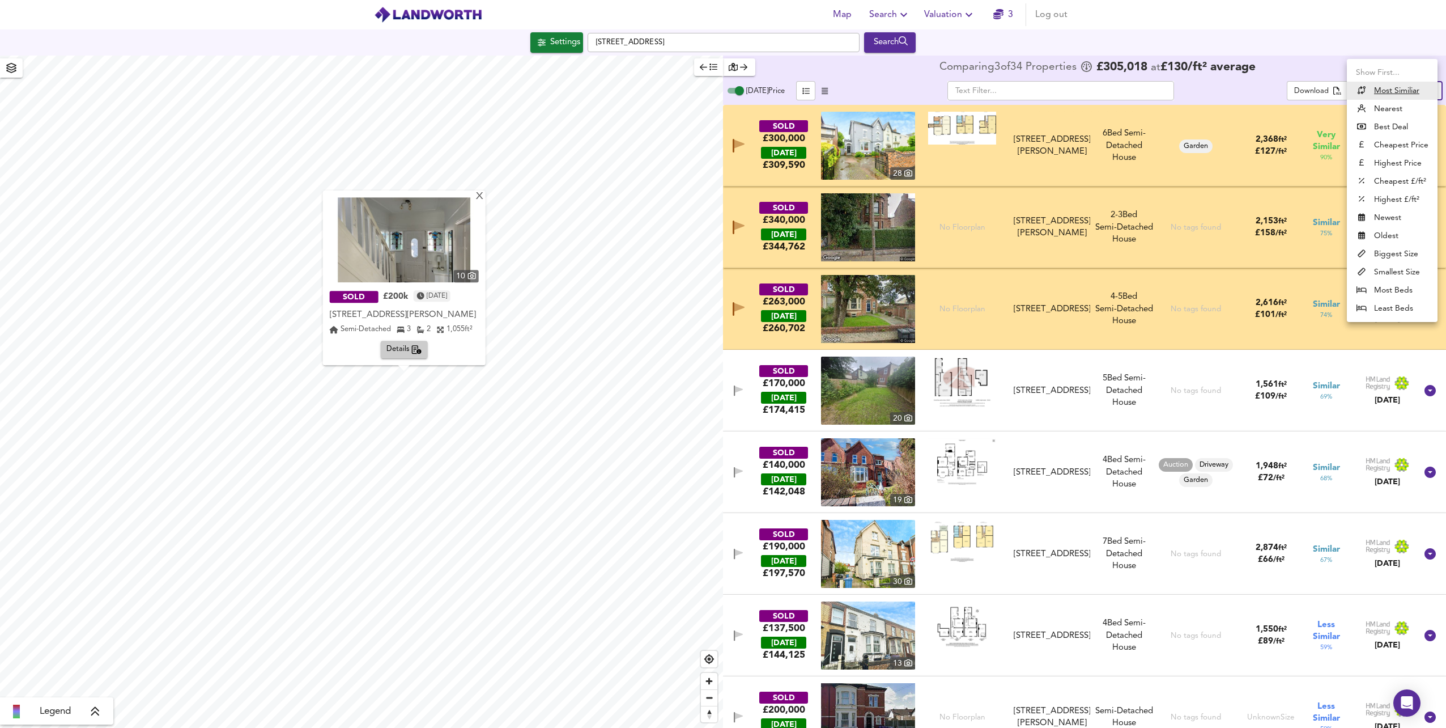
click at [1401, 223] on li "Newest" at bounding box center [1392, 218] width 91 height 18
type input "newest"
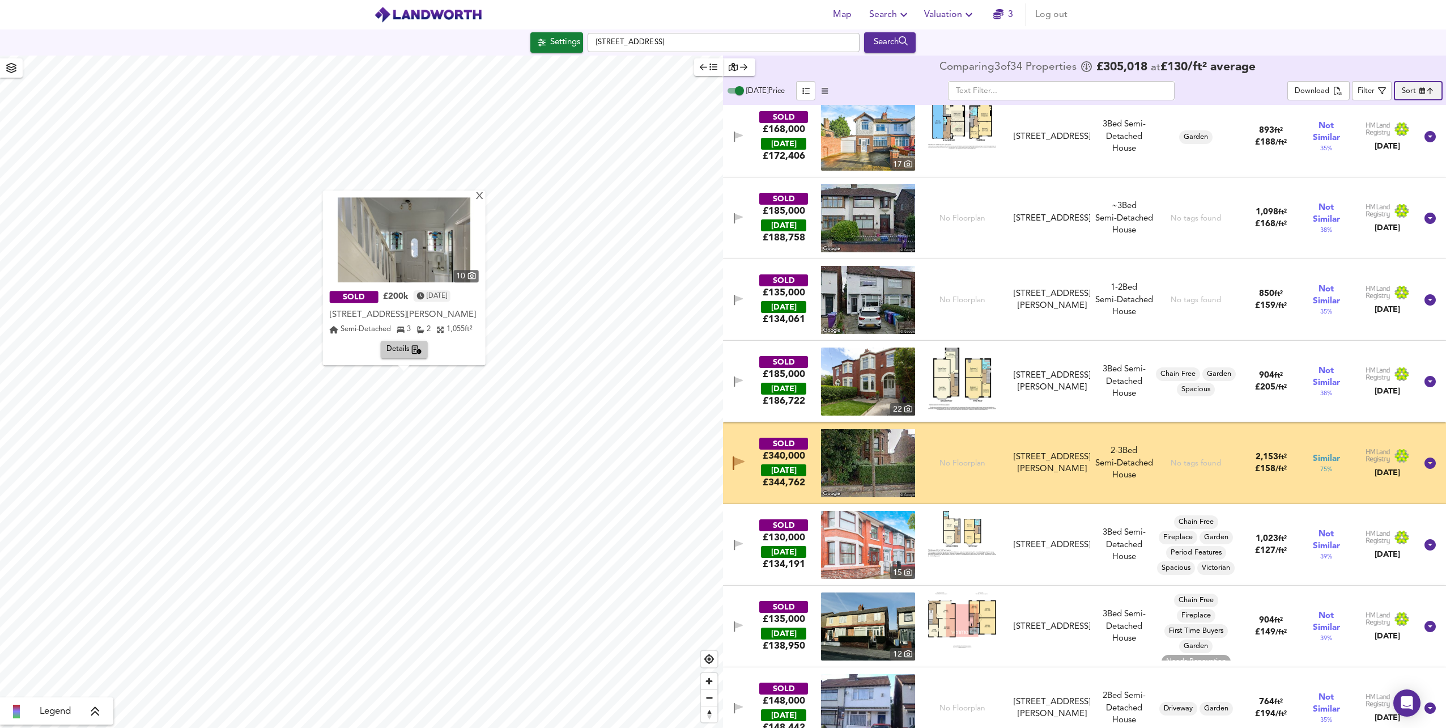
scroll to position [227, 0]
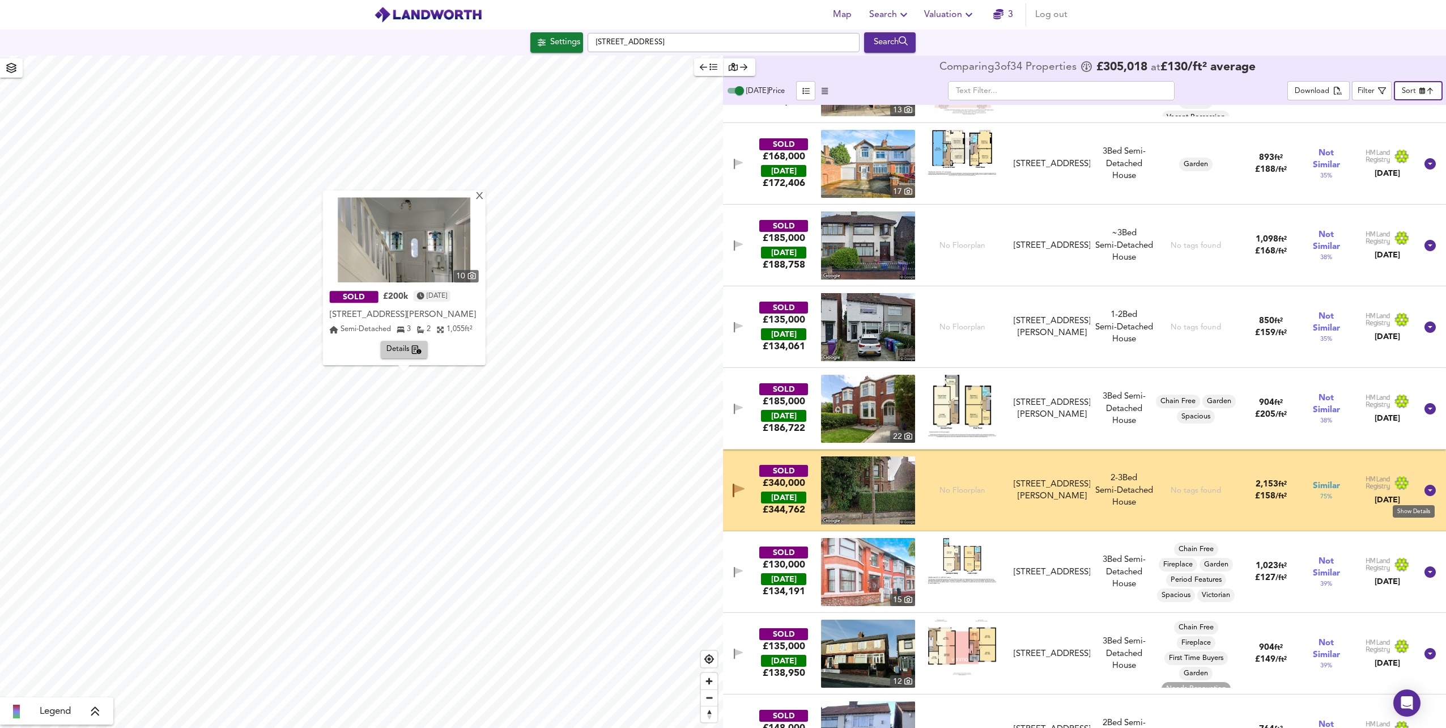
click at [1425, 491] on icon at bounding box center [1430, 490] width 11 height 11
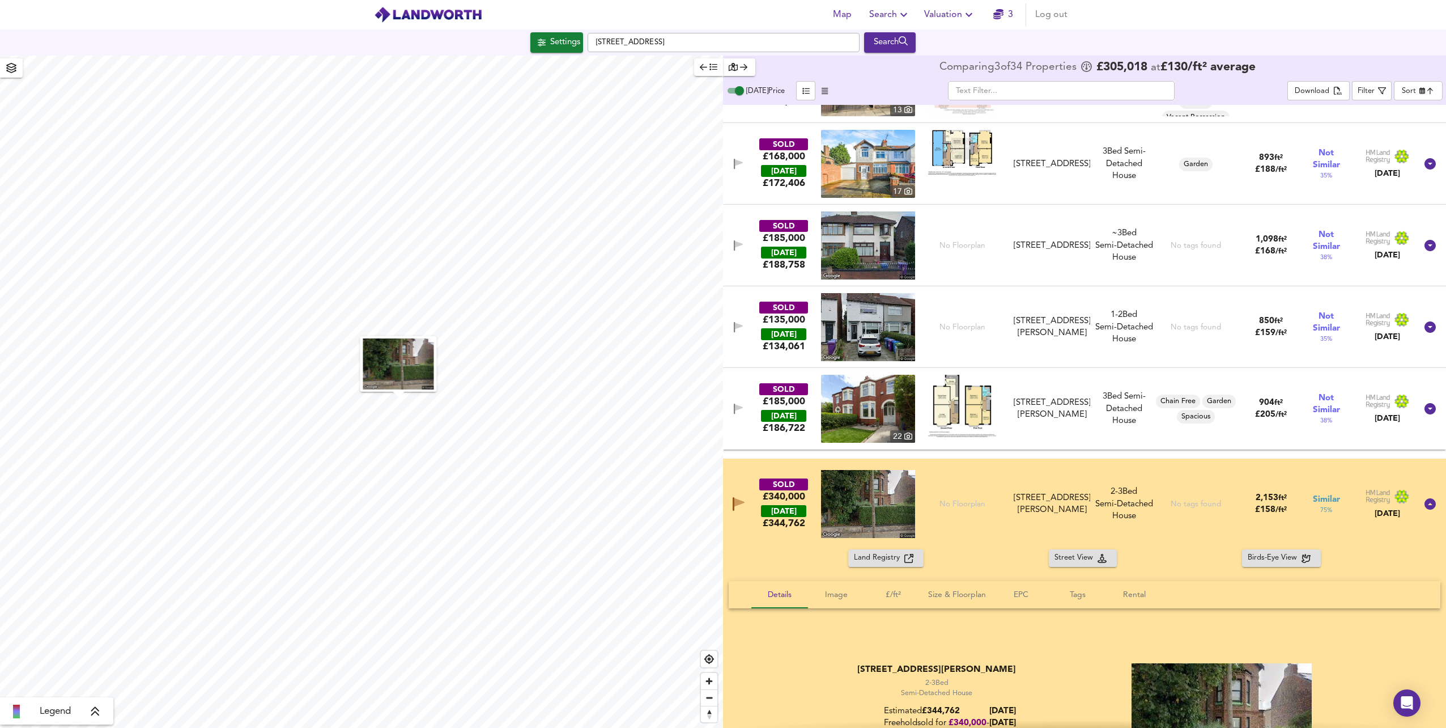
click at [889, 500] on img at bounding box center [868, 504] width 94 height 68
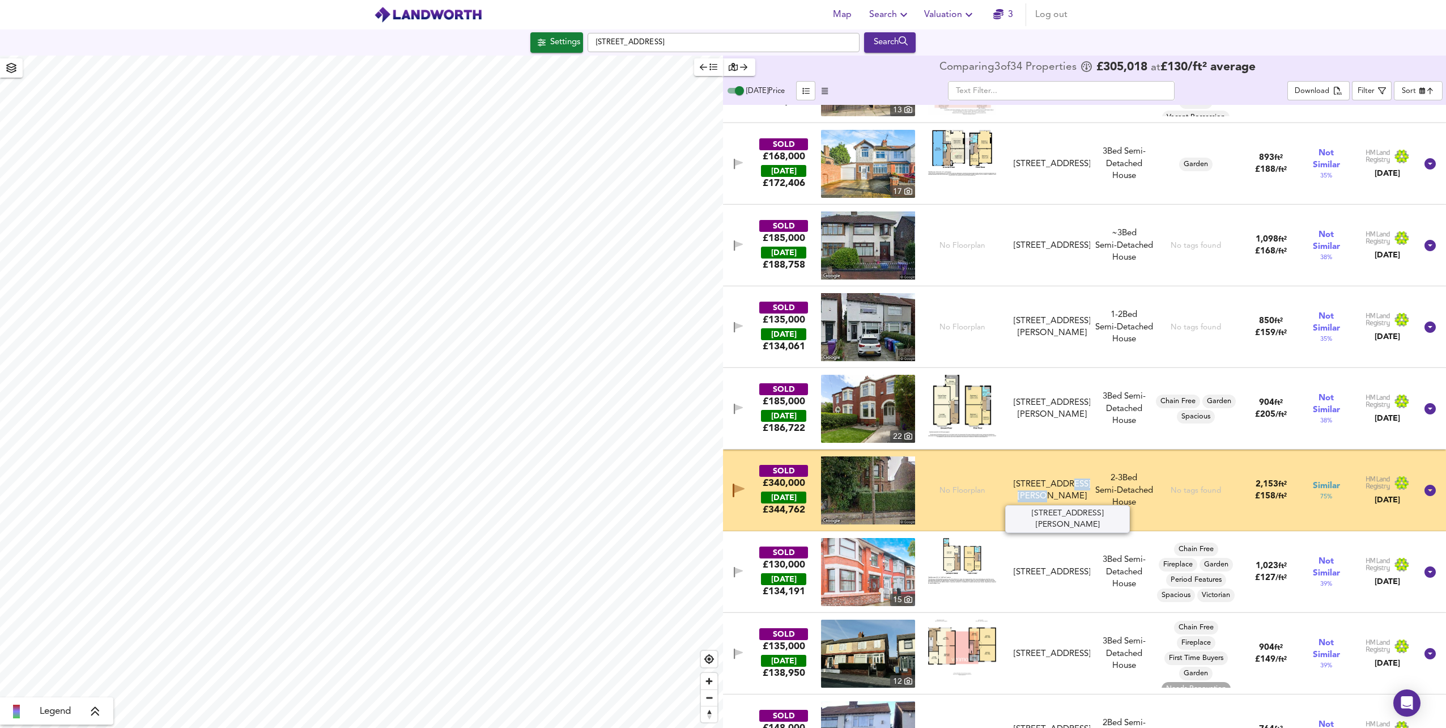
drag, startPoint x: 1065, startPoint y: 496, endPoint x: 1060, endPoint y: 488, distance: 9.6
click at [1060, 488] on div "[STREET_ADDRESS][PERSON_NAME]" at bounding box center [1052, 490] width 77 height 24
